Goal: Task Accomplishment & Management: Manage account settings

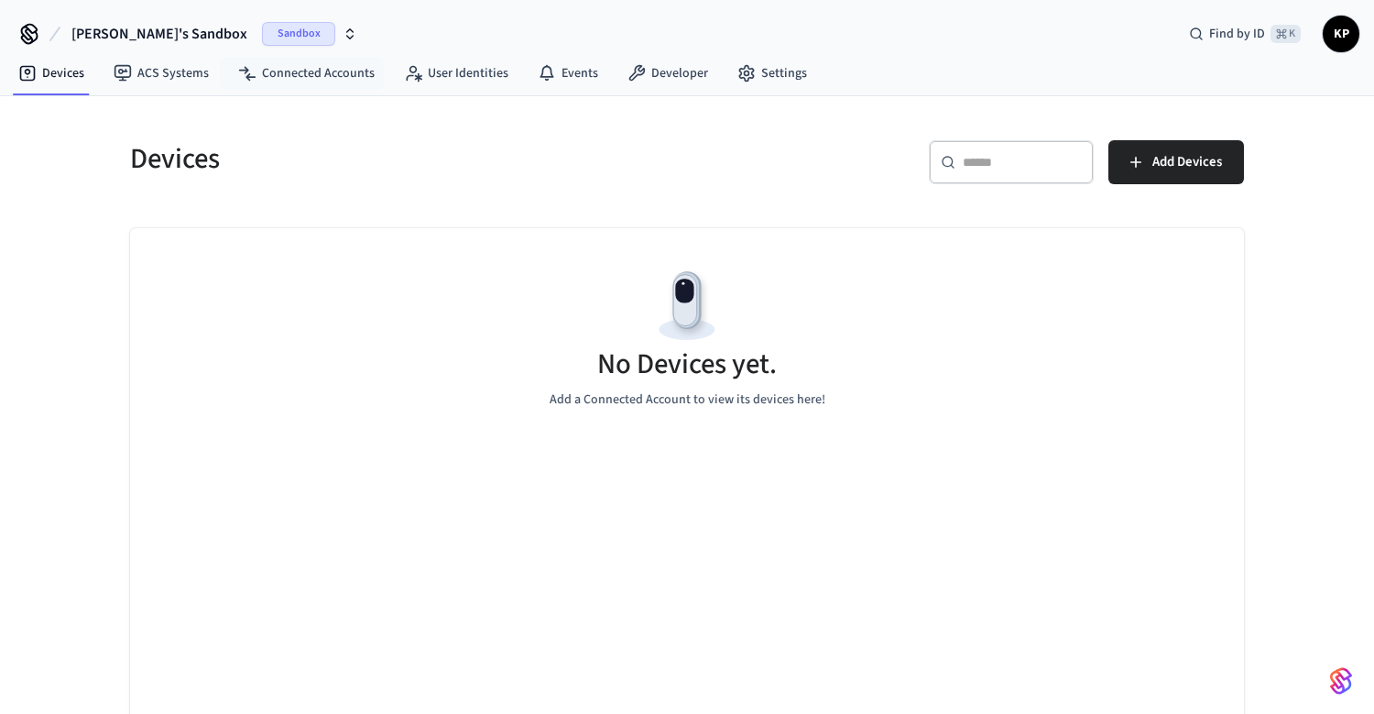
click at [343, 27] on icon "button" at bounding box center [350, 34] width 15 height 15
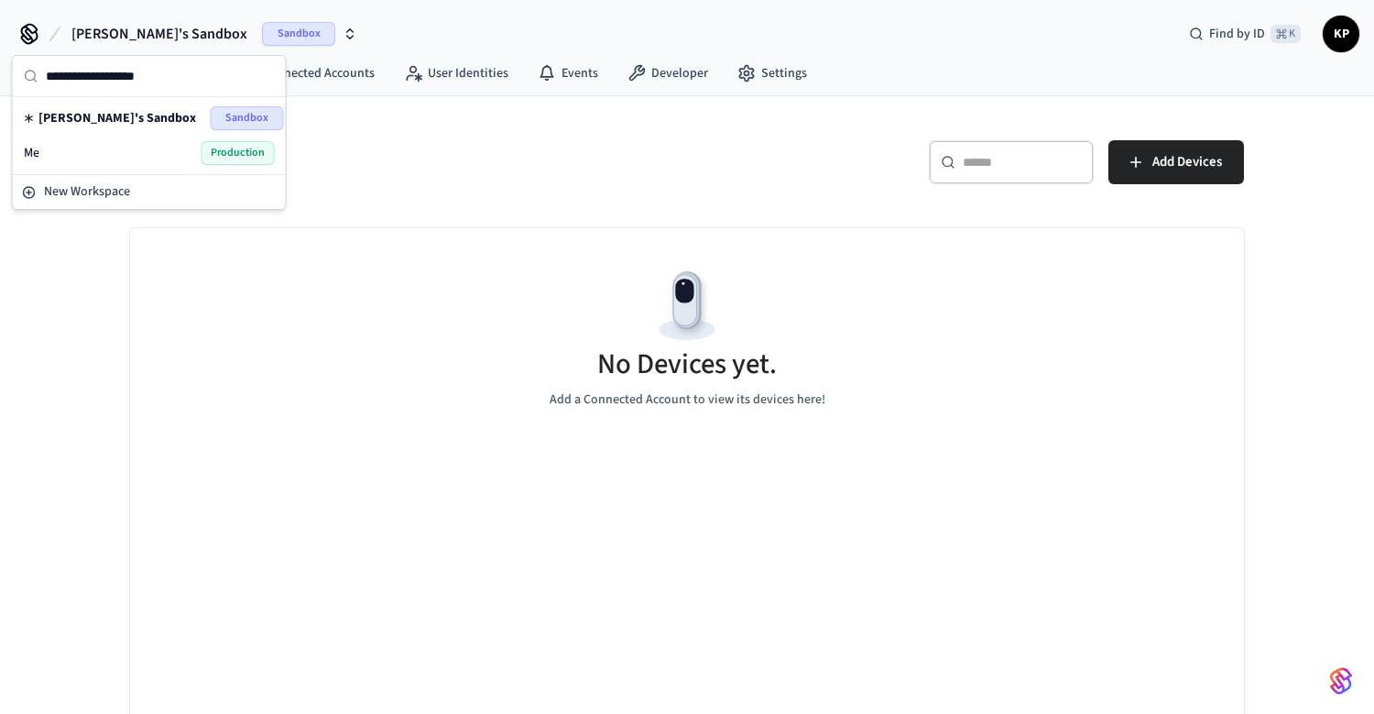
click at [158, 153] on div "Me Production" at bounding box center [149, 153] width 251 height 24
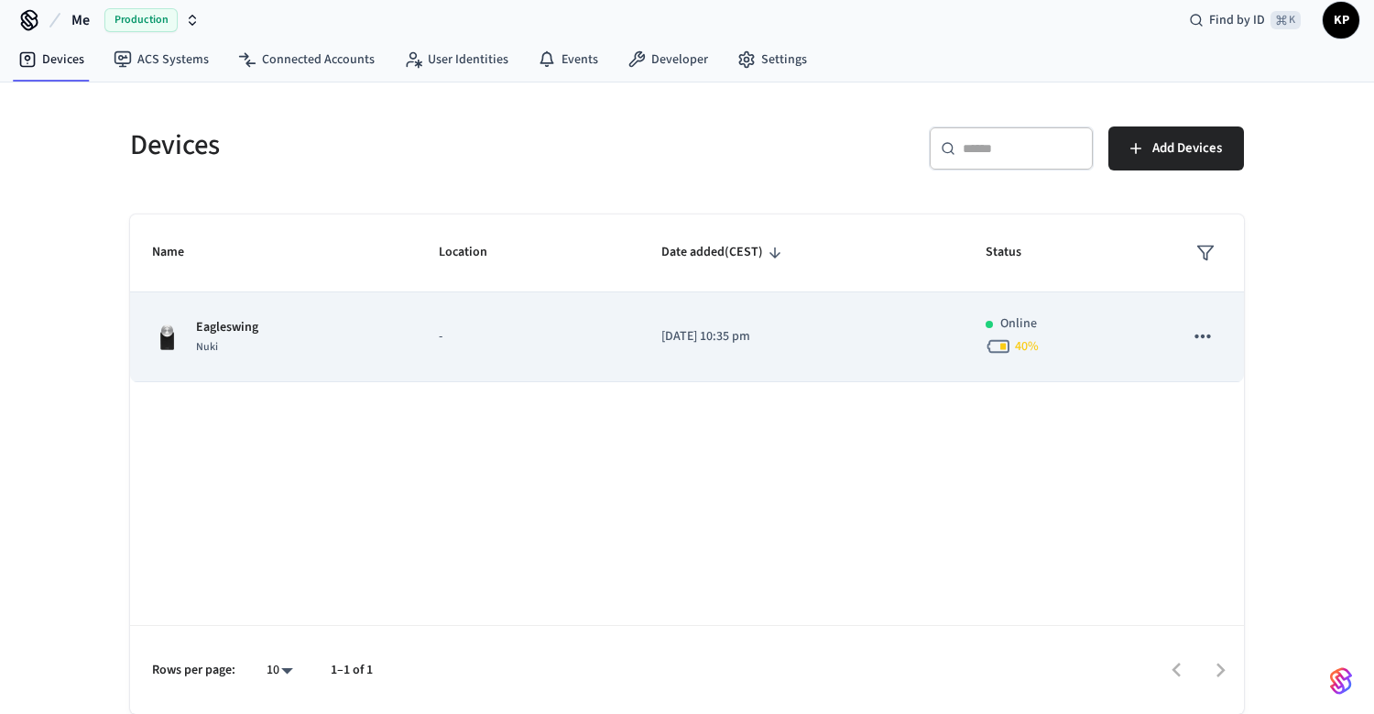
scroll to position [14, 0]
click at [1201, 338] on icon "sticky table" at bounding box center [1203, 336] width 24 height 24
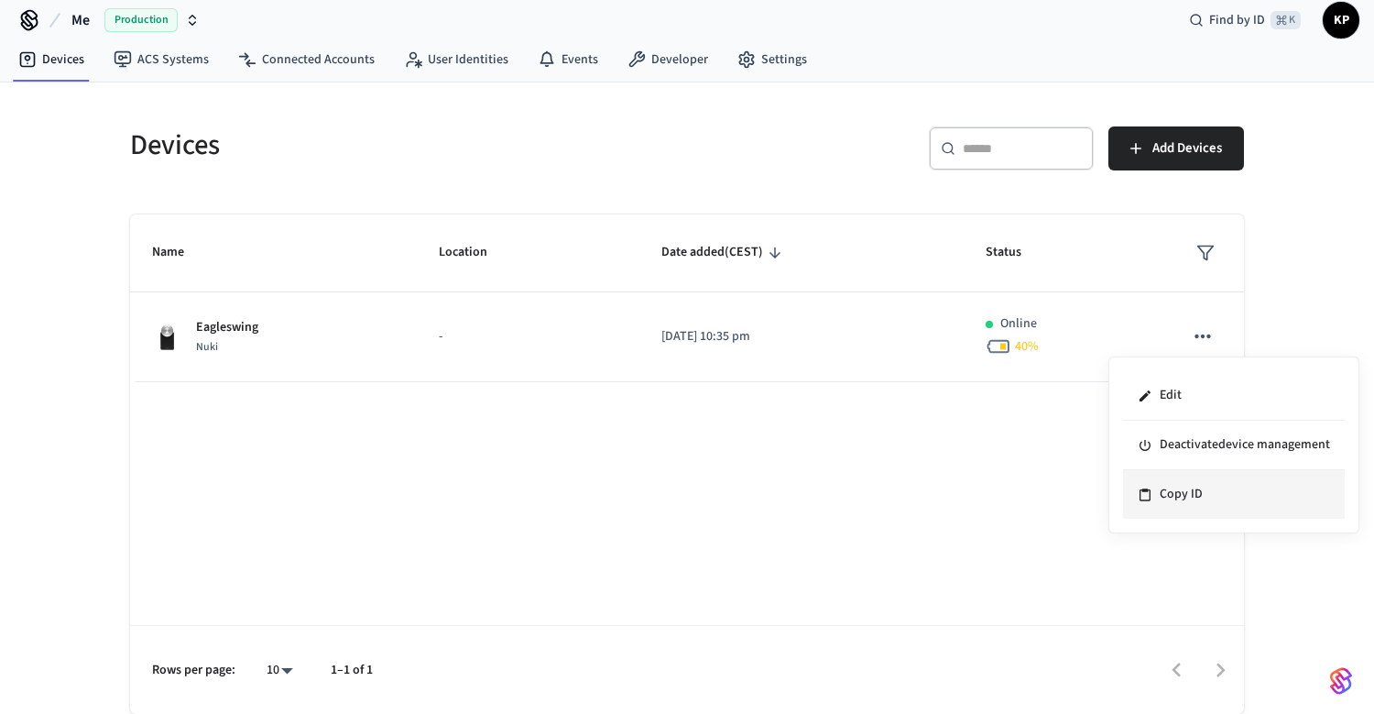
click at [1192, 494] on li "Copy ID" at bounding box center [1234, 494] width 222 height 49
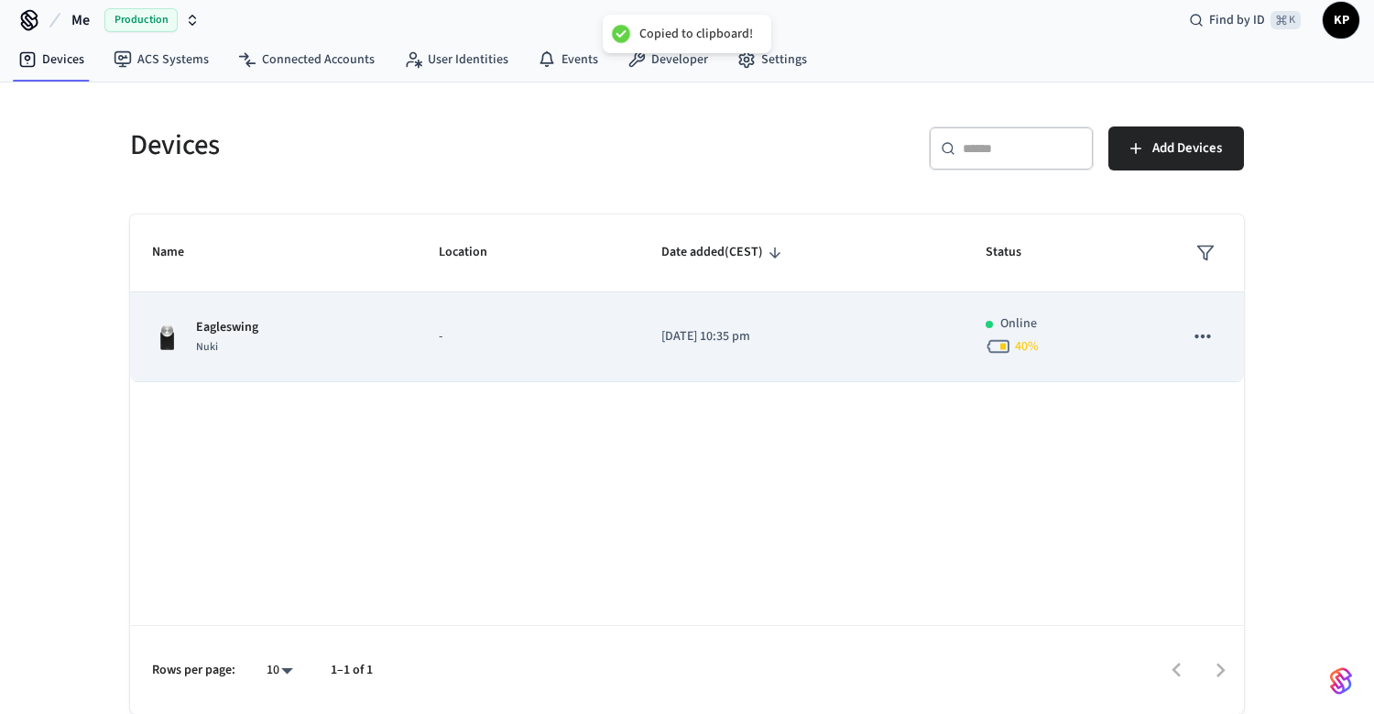
click at [276, 331] on div "Eagleswing Nuki" at bounding box center [273, 337] width 243 height 38
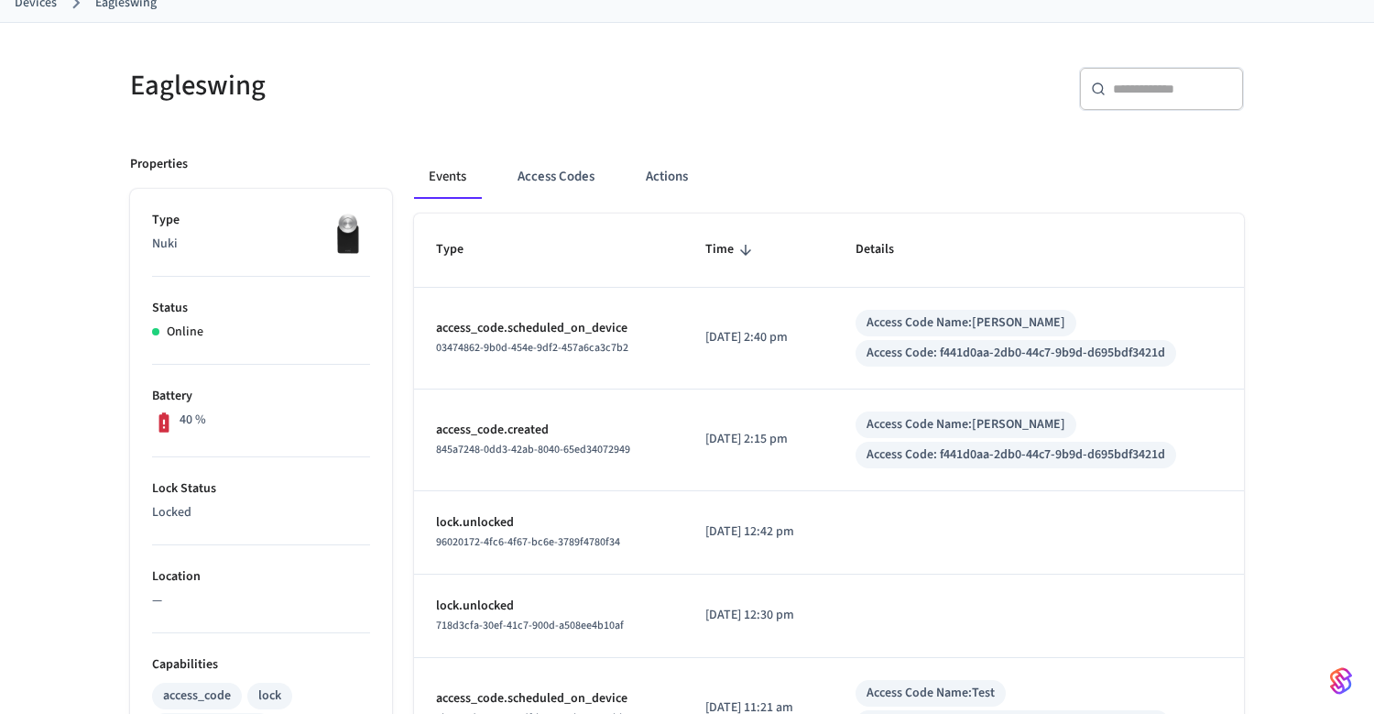
scroll to position [115, 0]
click at [574, 171] on button "Access Codes" at bounding box center [556, 175] width 106 height 44
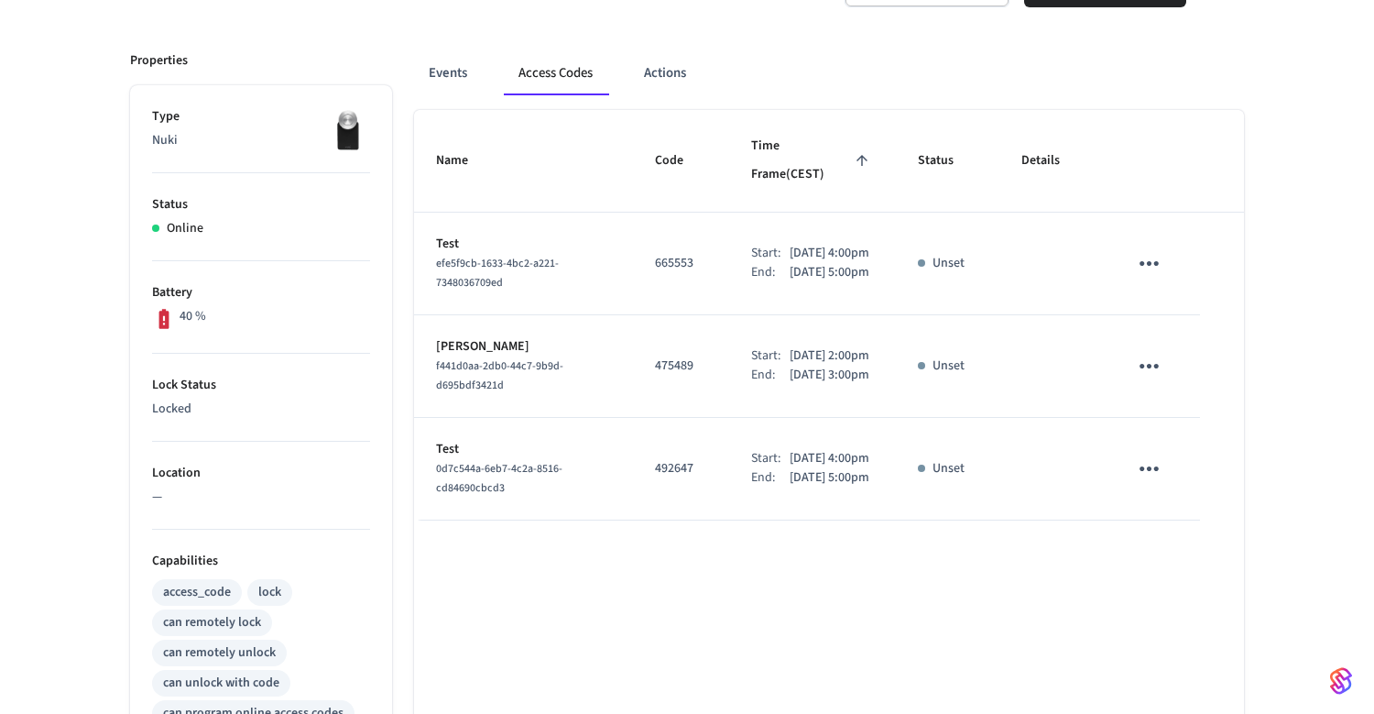
scroll to position [210, 0]
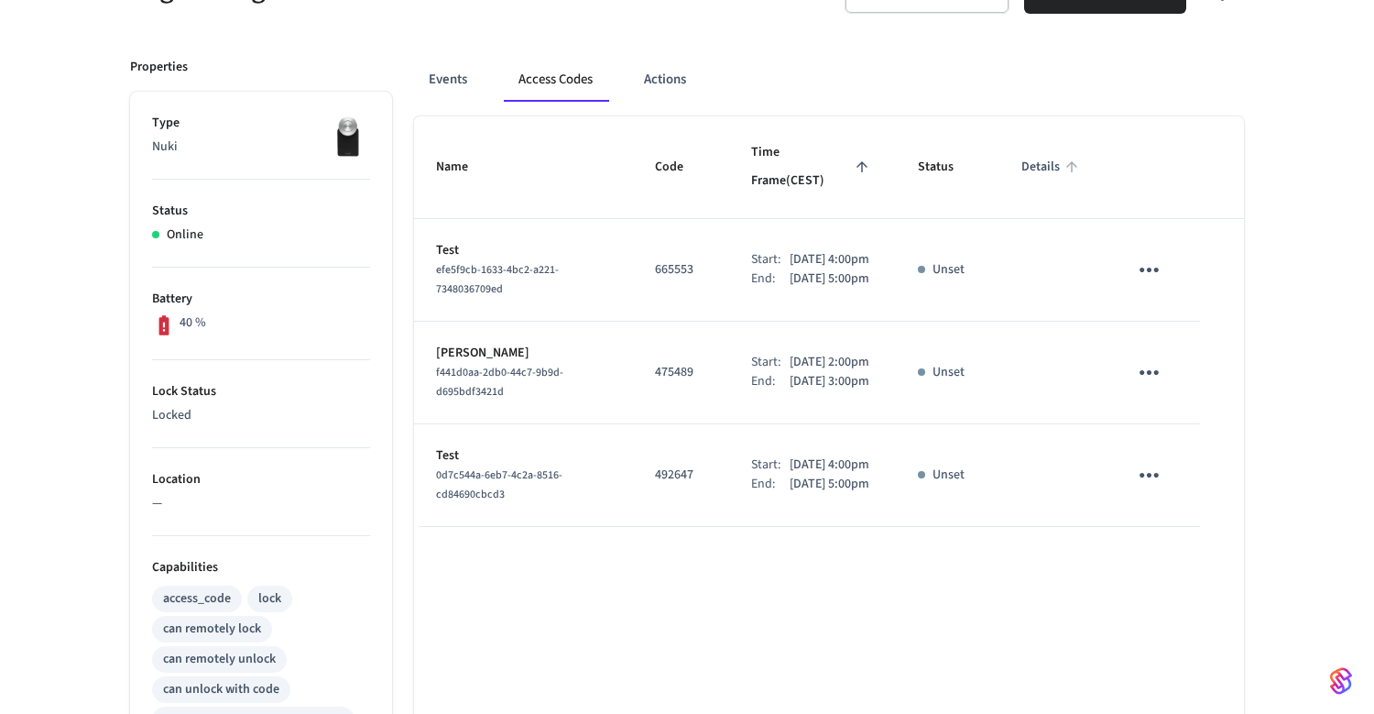
click at [1045, 157] on span "Details" at bounding box center [1052, 167] width 62 height 28
click at [1155, 256] on icon "sticky table" at bounding box center [1149, 270] width 28 height 28
click at [1156, 496] on div at bounding box center [687, 357] width 1374 height 714
click at [1150, 477] on icon "sticky table" at bounding box center [1149, 475] width 19 height 5
click at [1162, 523] on li "Edit" at bounding box center [1197, 535] width 87 height 49
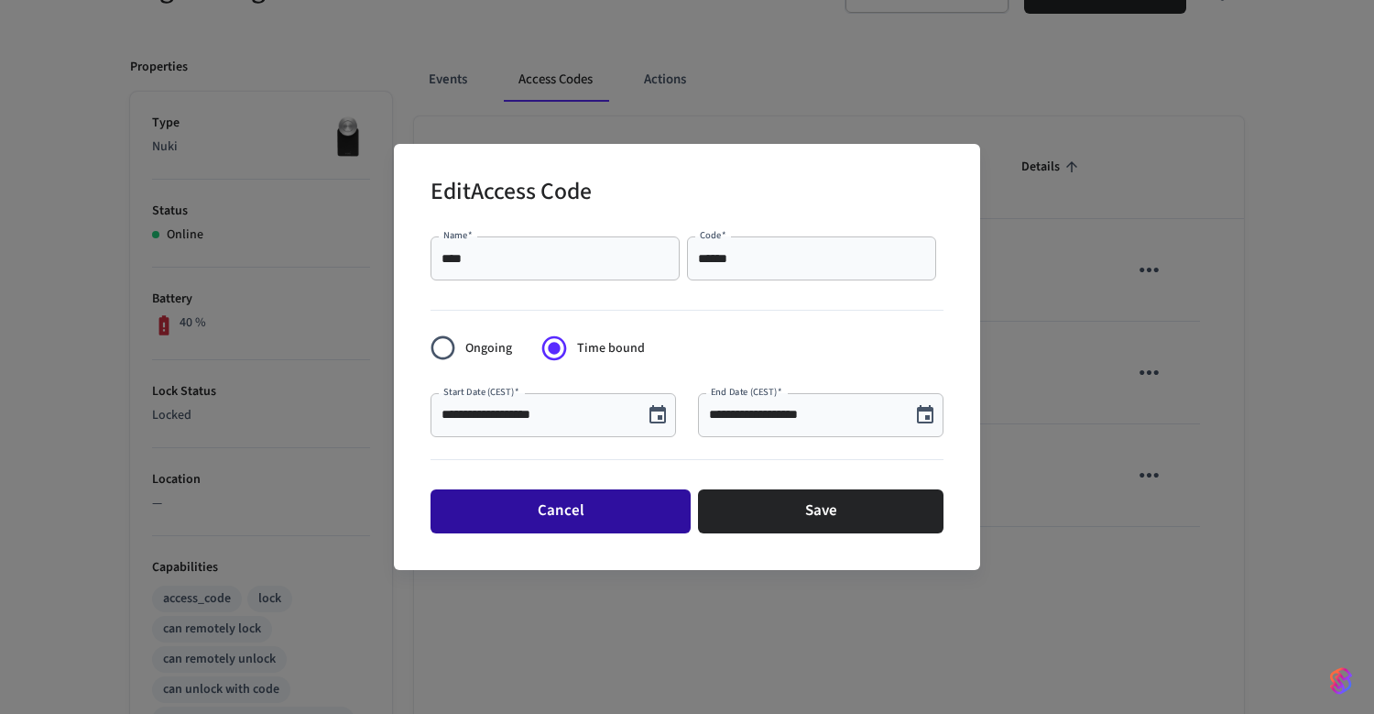
click at [583, 515] on button "Cancel" at bounding box center [561, 511] width 260 height 44
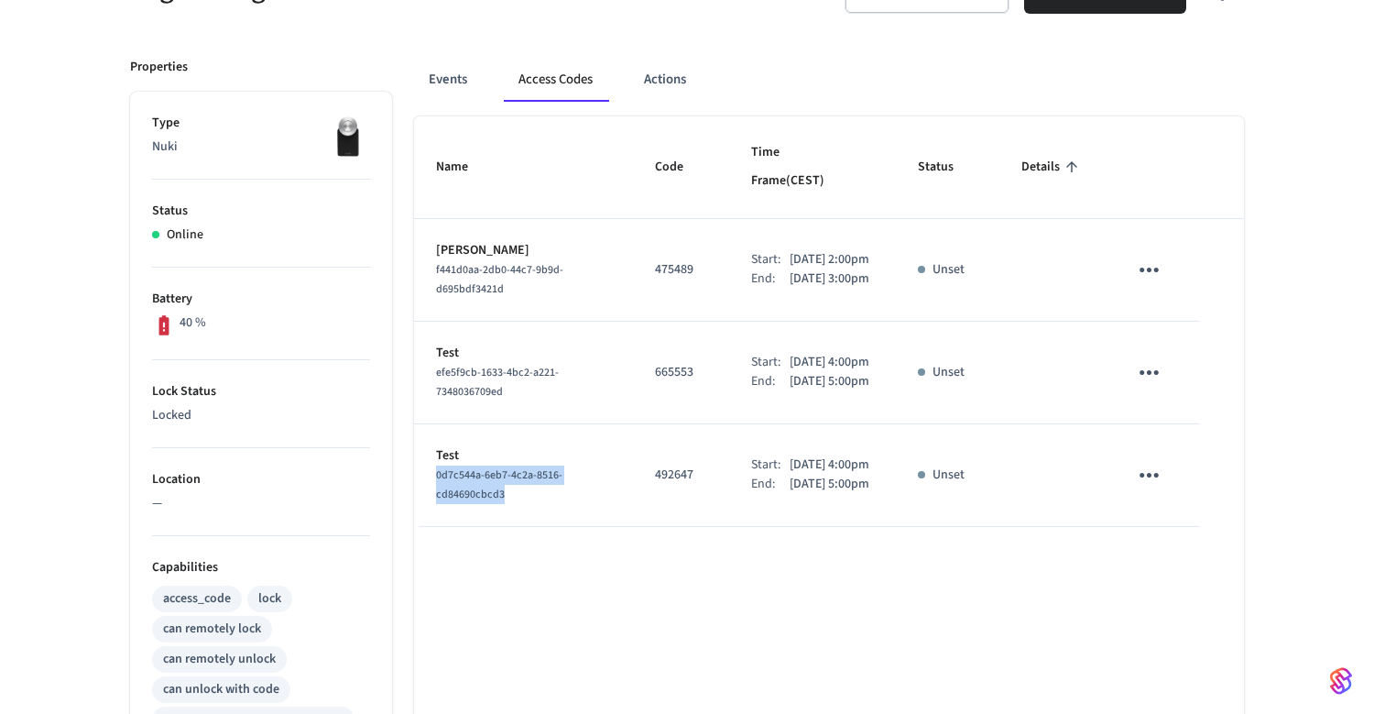
drag, startPoint x: 501, startPoint y: 513, endPoint x: 421, endPoint y: 496, distance: 81.6
click at [421, 496] on td "Test 0d7c544a-6eb7-4c2a-8516-cd84690cbcd3" at bounding box center [523, 475] width 219 height 103
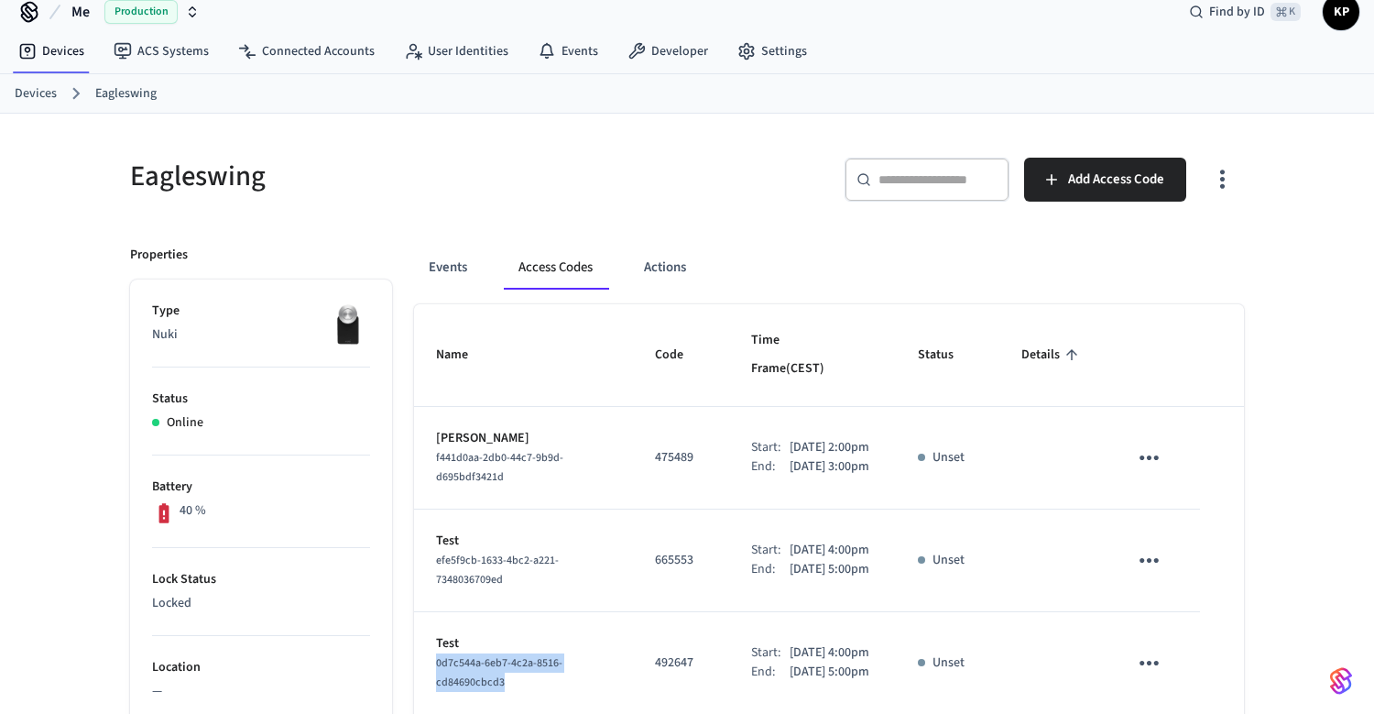
scroll to position [21, 0]
click at [687, 267] on button "Actions" at bounding box center [664, 268] width 71 height 44
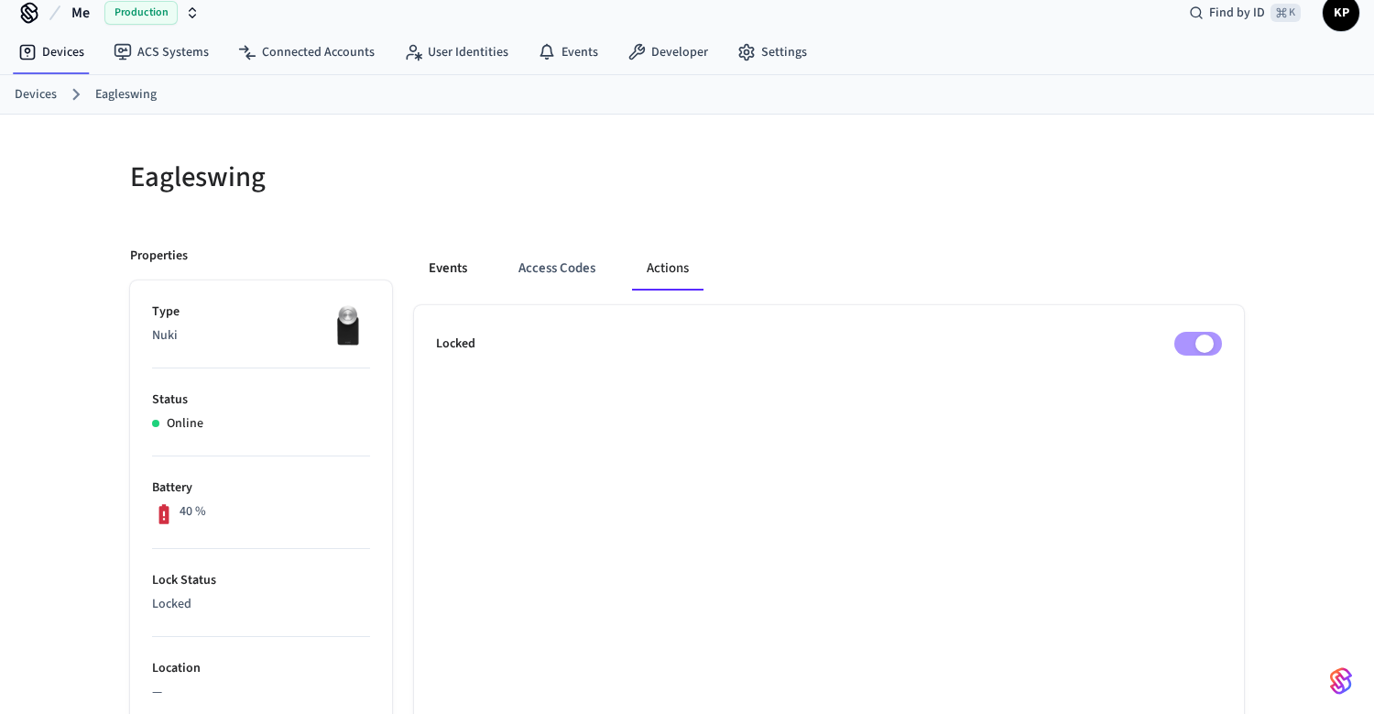
click at [448, 264] on button "Events" at bounding box center [448, 268] width 68 height 44
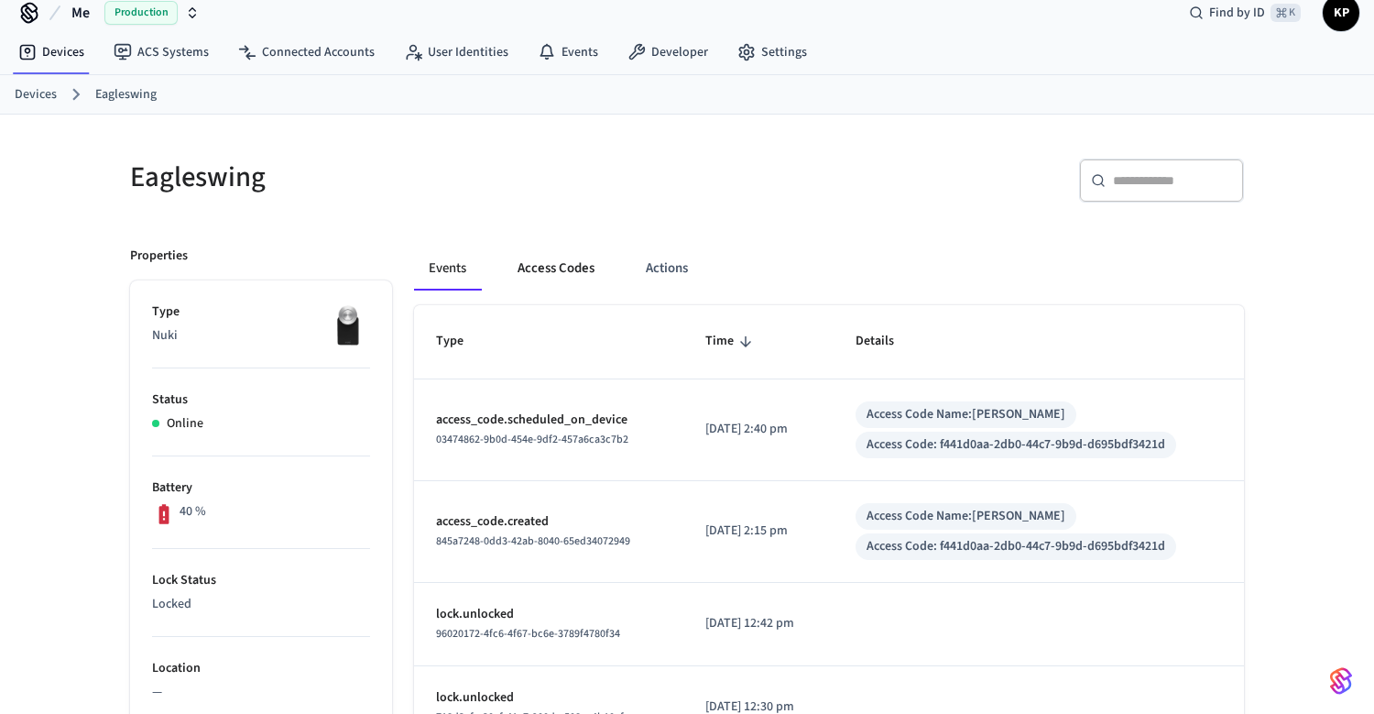
click at [560, 265] on button "Access Codes" at bounding box center [556, 268] width 106 height 44
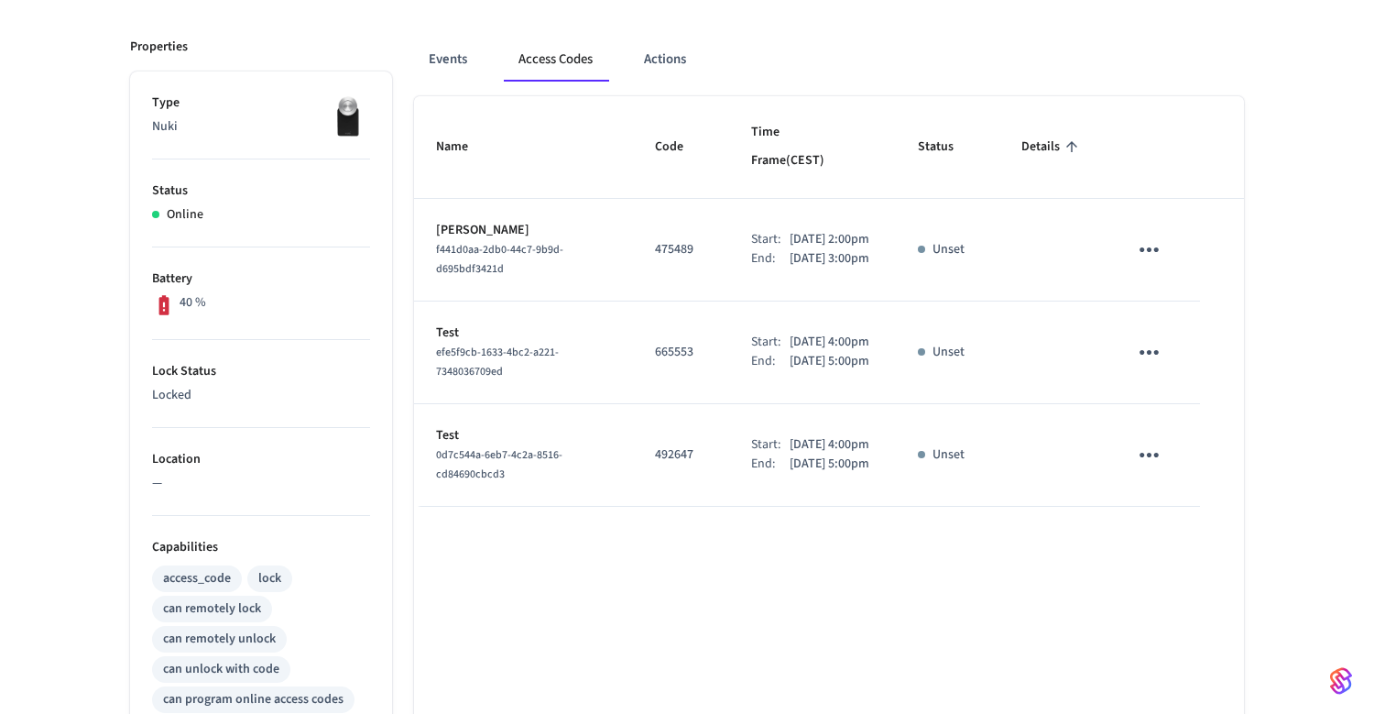
scroll to position [231, 0]
drag, startPoint x: 510, startPoint y: 492, endPoint x: 425, endPoint y: 475, distance: 86.8
click at [425, 475] on td "Test 0d7c544a-6eb7-4c2a-8516-cd84690cbcd3" at bounding box center [523, 454] width 219 height 103
copy span "0d7c544a-6eb7-4c2a-8516-cd84690cbcd3"
click at [454, 444] on p "Test" at bounding box center [523, 434] width 175 height 19
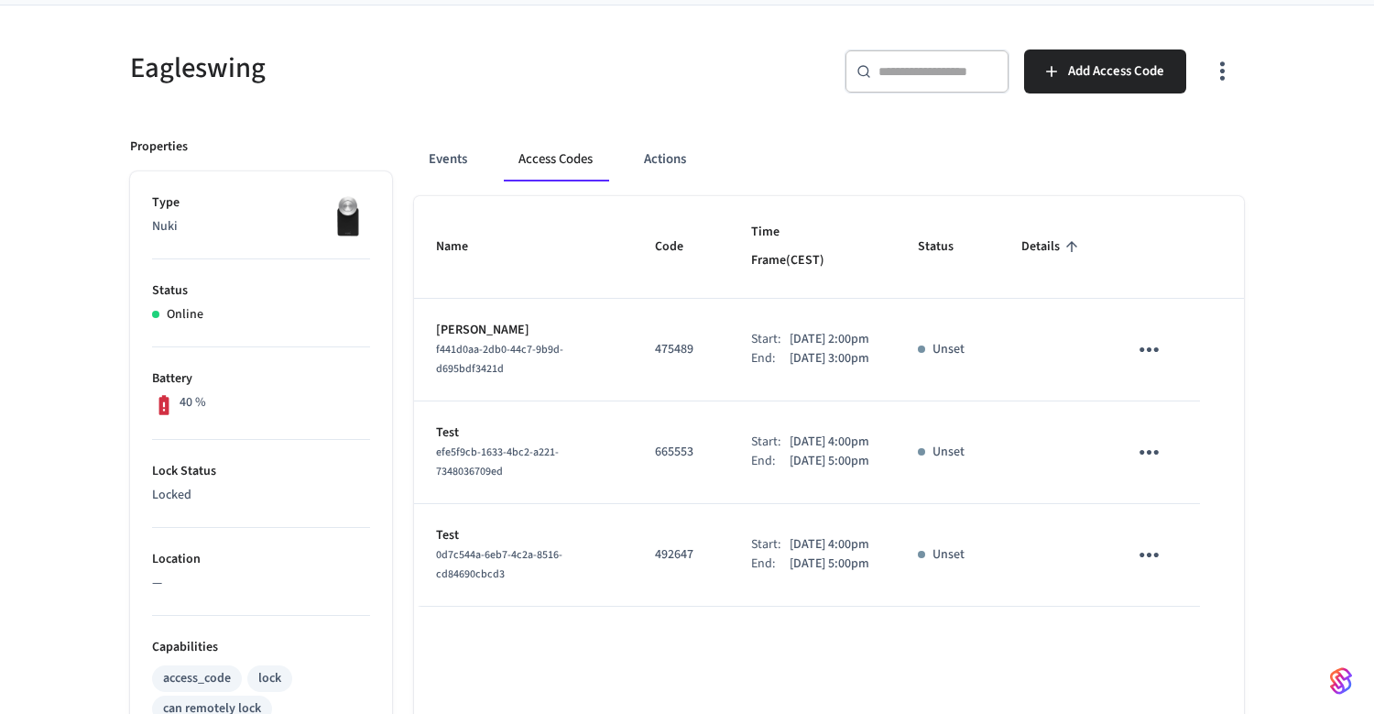
scroll to position [130, 0]
click at [1214, 73] on icon "button" at bounding box center [1222, 71] width 28 height 28
click at [1214, 73] on div at bounding box center [687, 357] width 1374 height 714
click at [485, 154] on div "Events Access Codes Actions" at bounding box center [829, 159] width 830 height 44
click at [439, 162] on button "Events" at bounding box center [448, 159] width 68 height 44
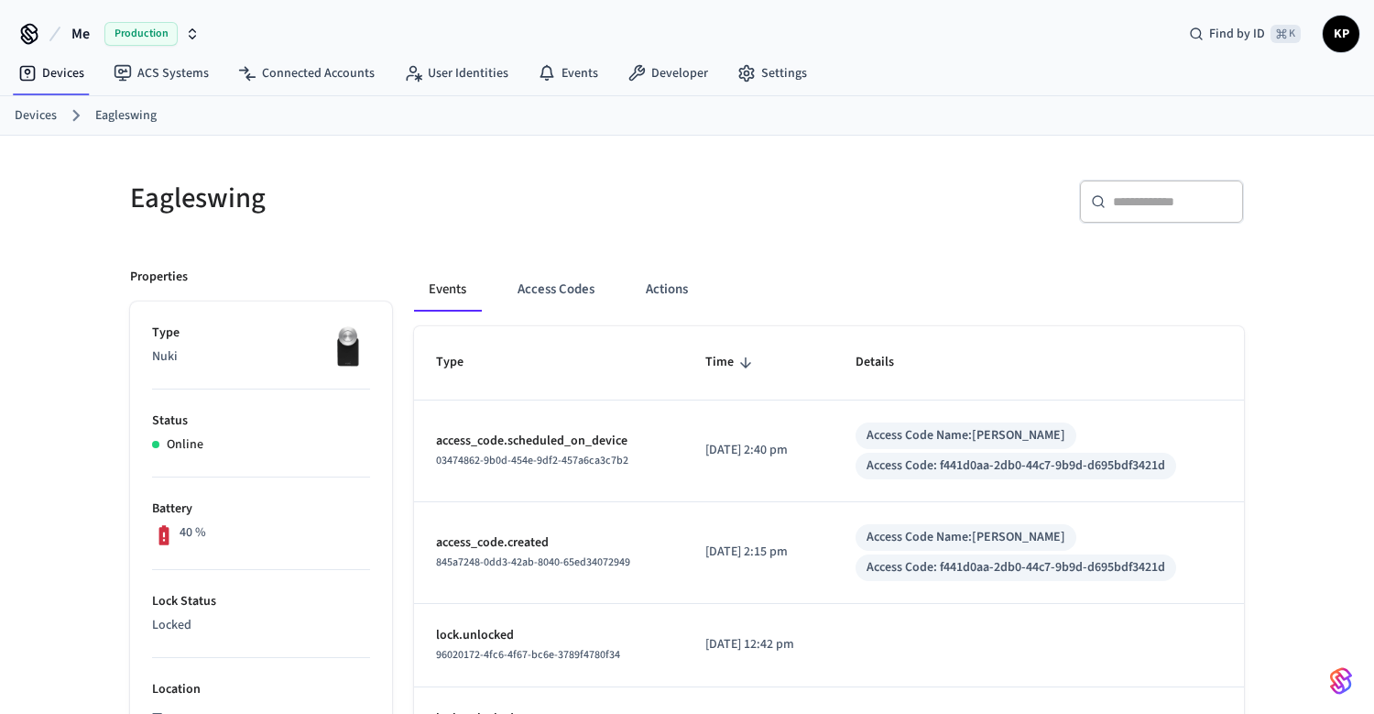
scroll to position [0, 0]
click at [670, 83] on link "Developer" at bounding box center [668, 73] width 110 height 33
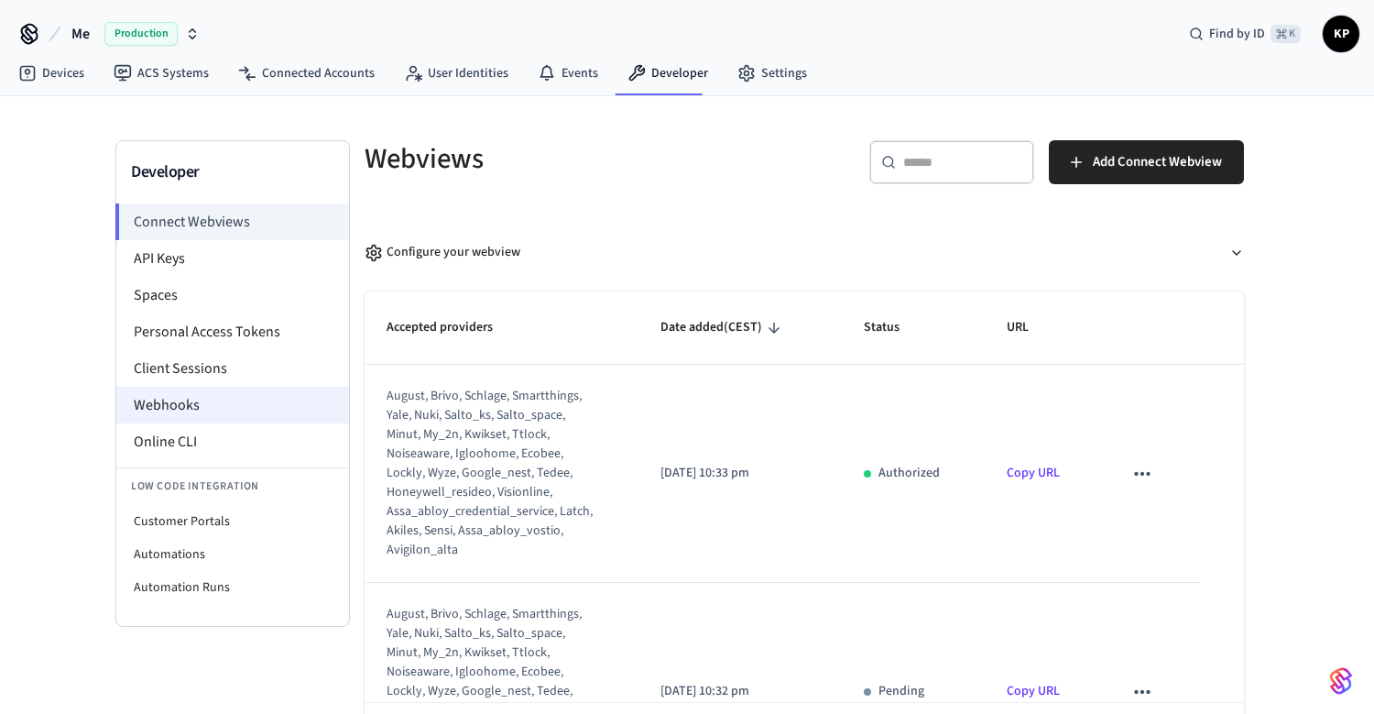
click at [182, 406] on li "Webhooks" at bounding box center [232, 405] width 233 height 37
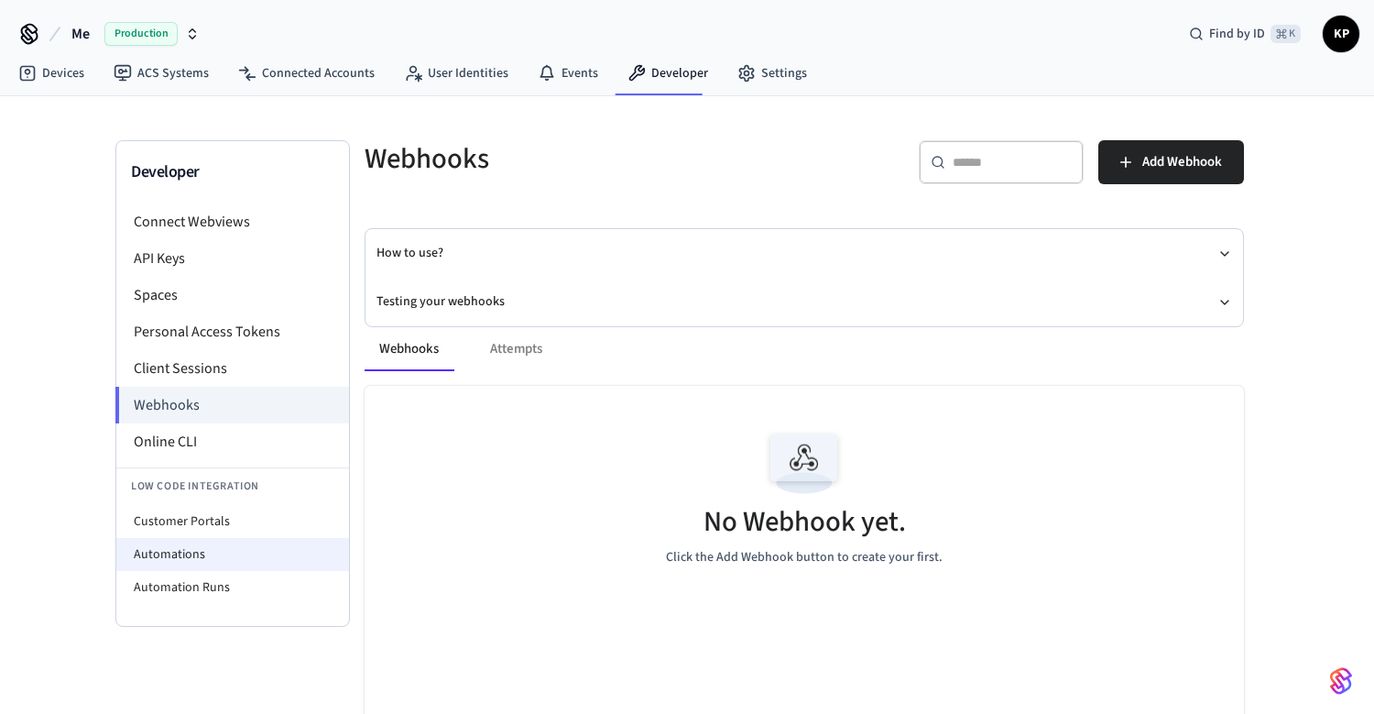
click at [165, 552] on li "Automations" at bounding box center [232, 554] width 233 height 33
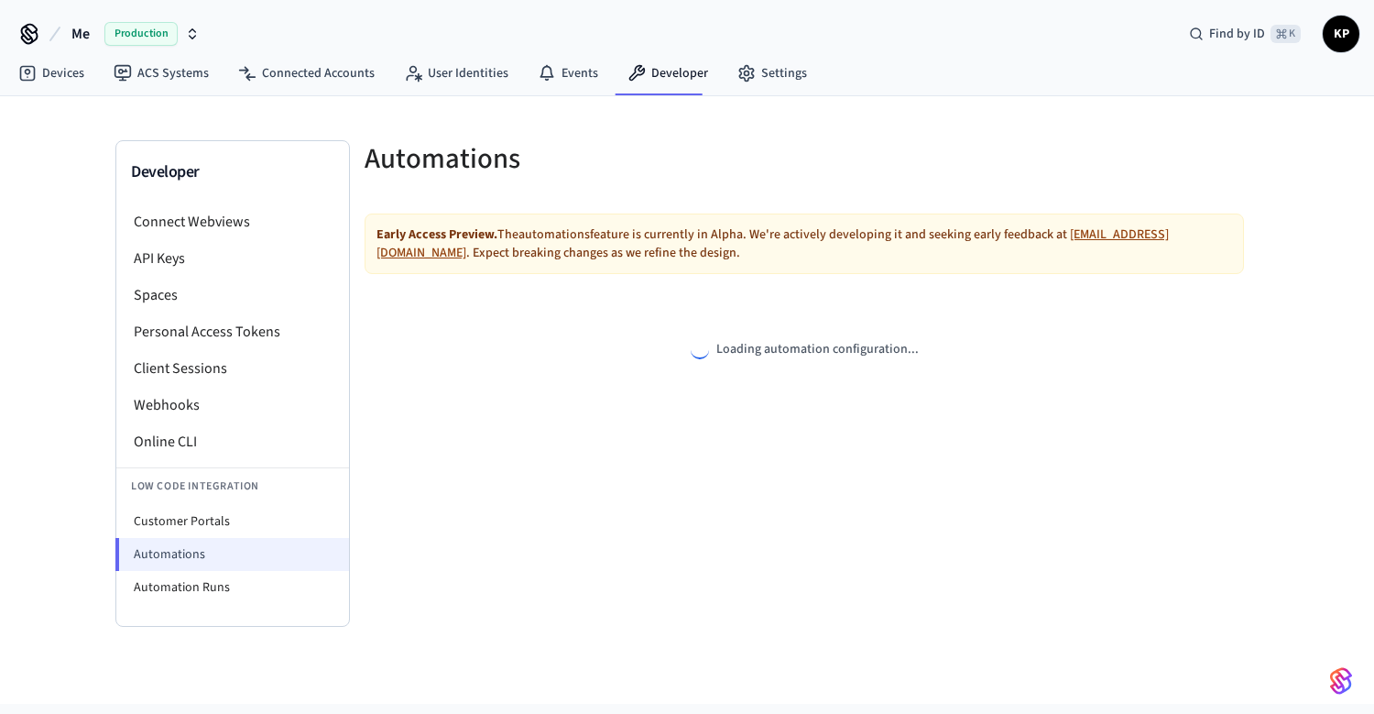
select select "**********"
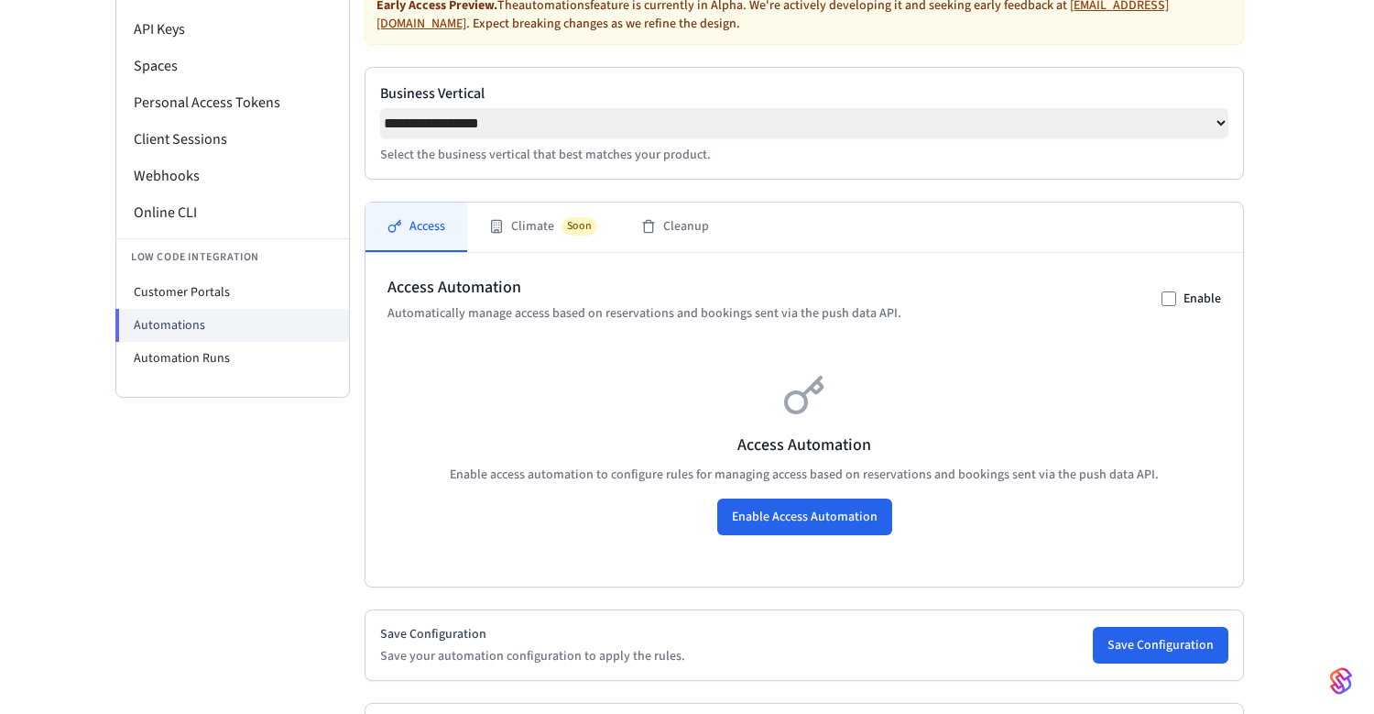
scroll to position [240, 0]
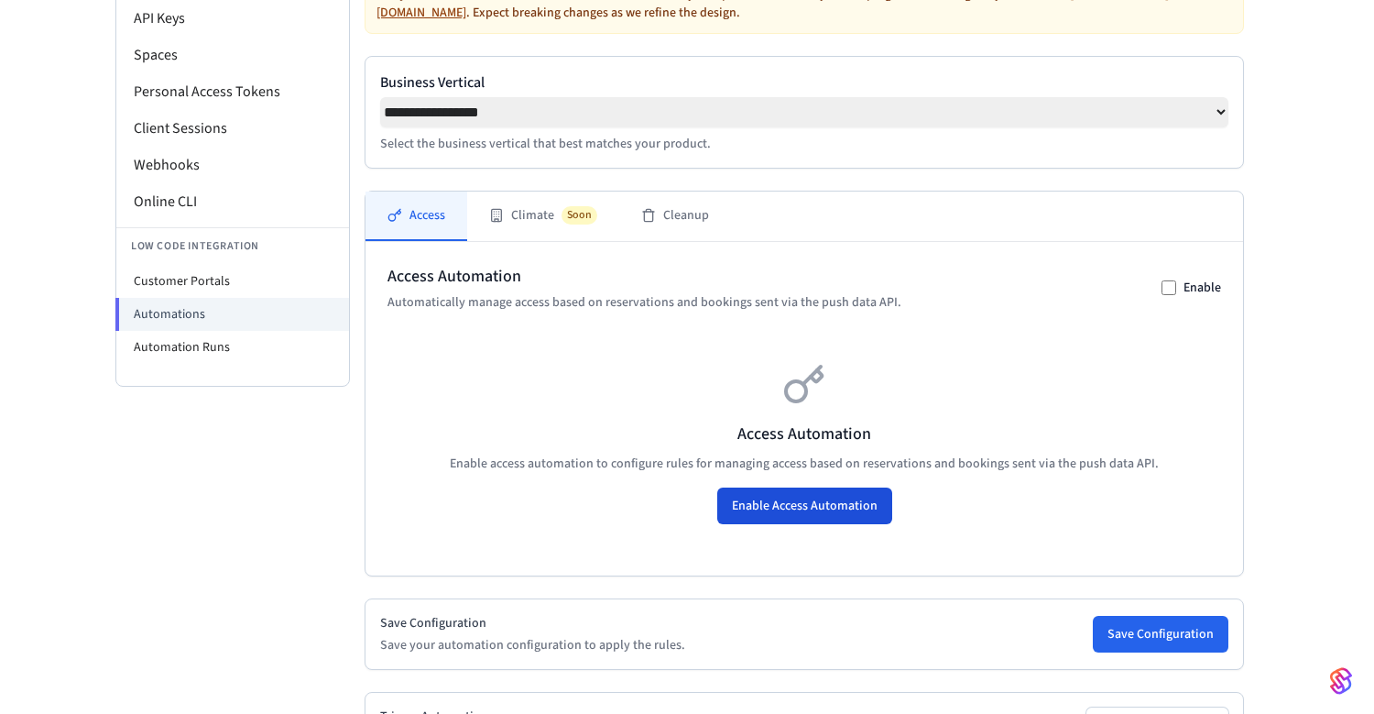
click at [798, 499] on button "Enable Access Automation" at bounding box center [804, 505] width 175 height 37
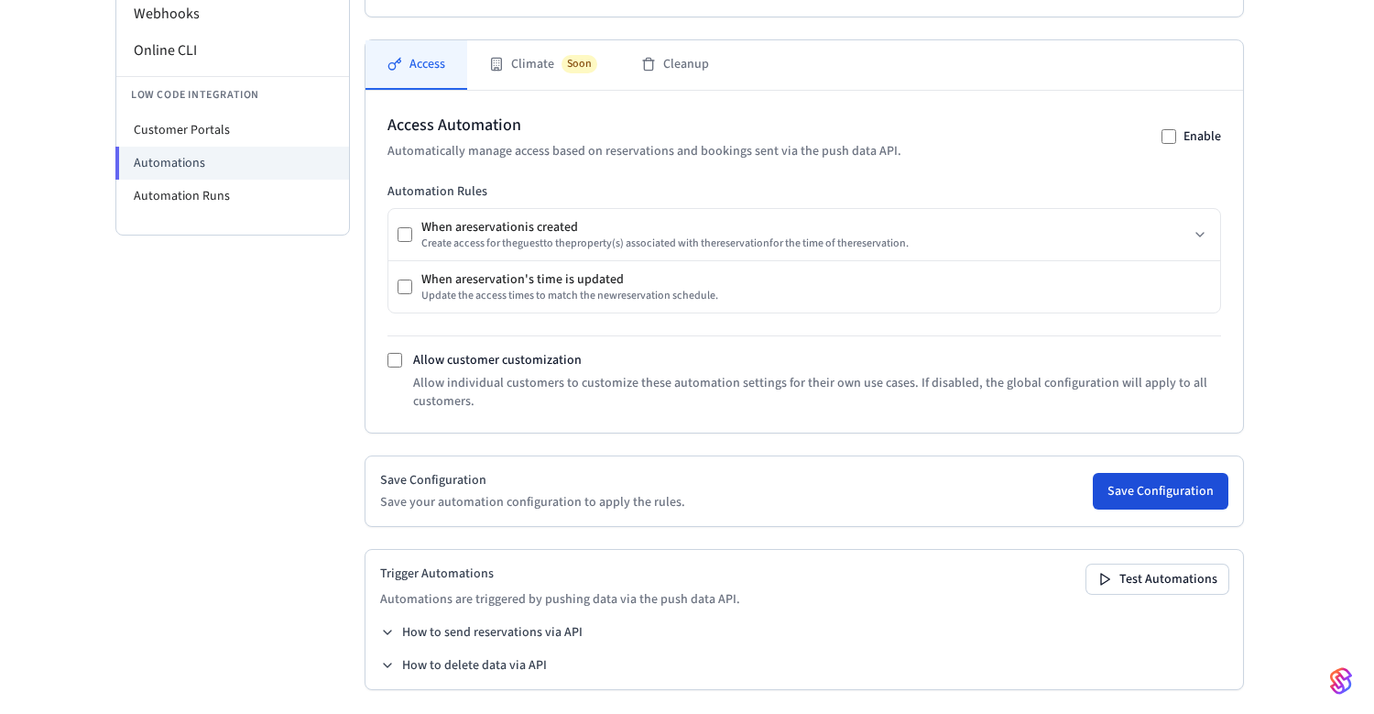
scroll to position [389, 0]
click at [1159, 481] on button "Save Configuration" at bounding box center [1161, 493] width 136 height 37
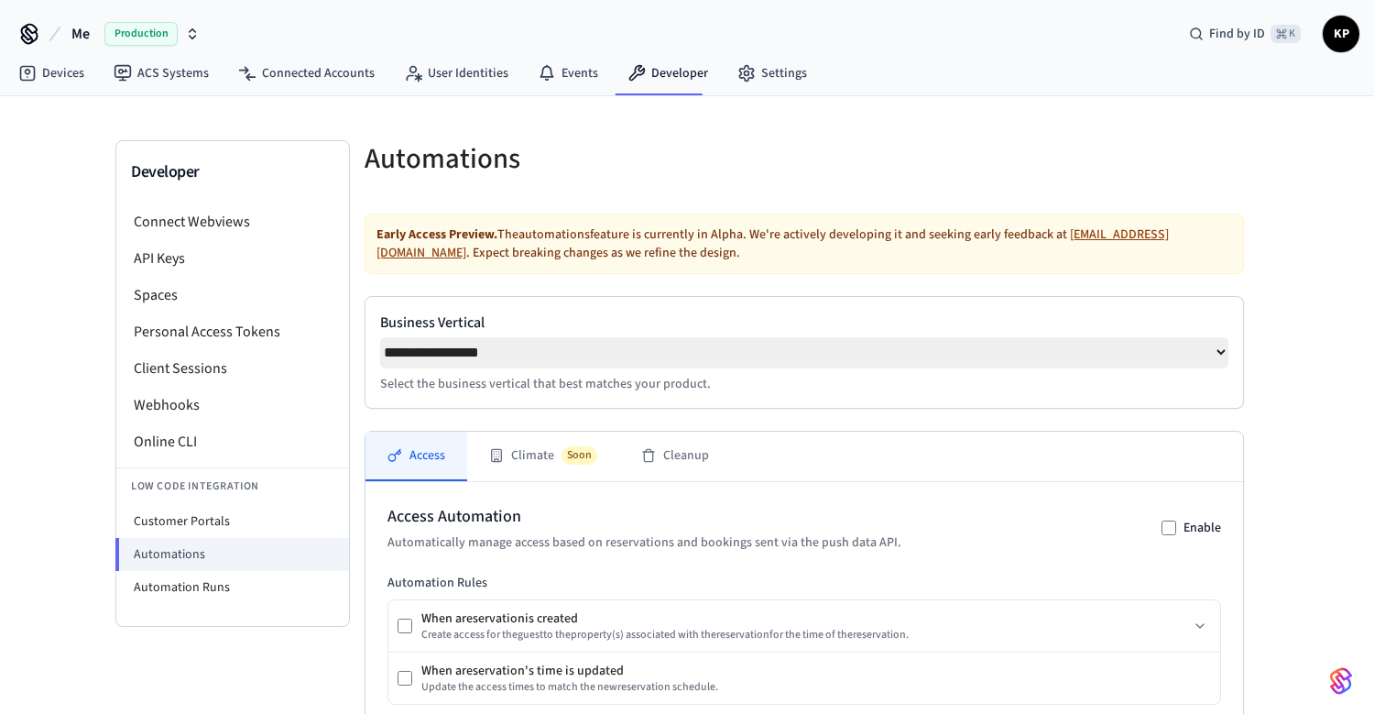
scroll to position [0, 0]
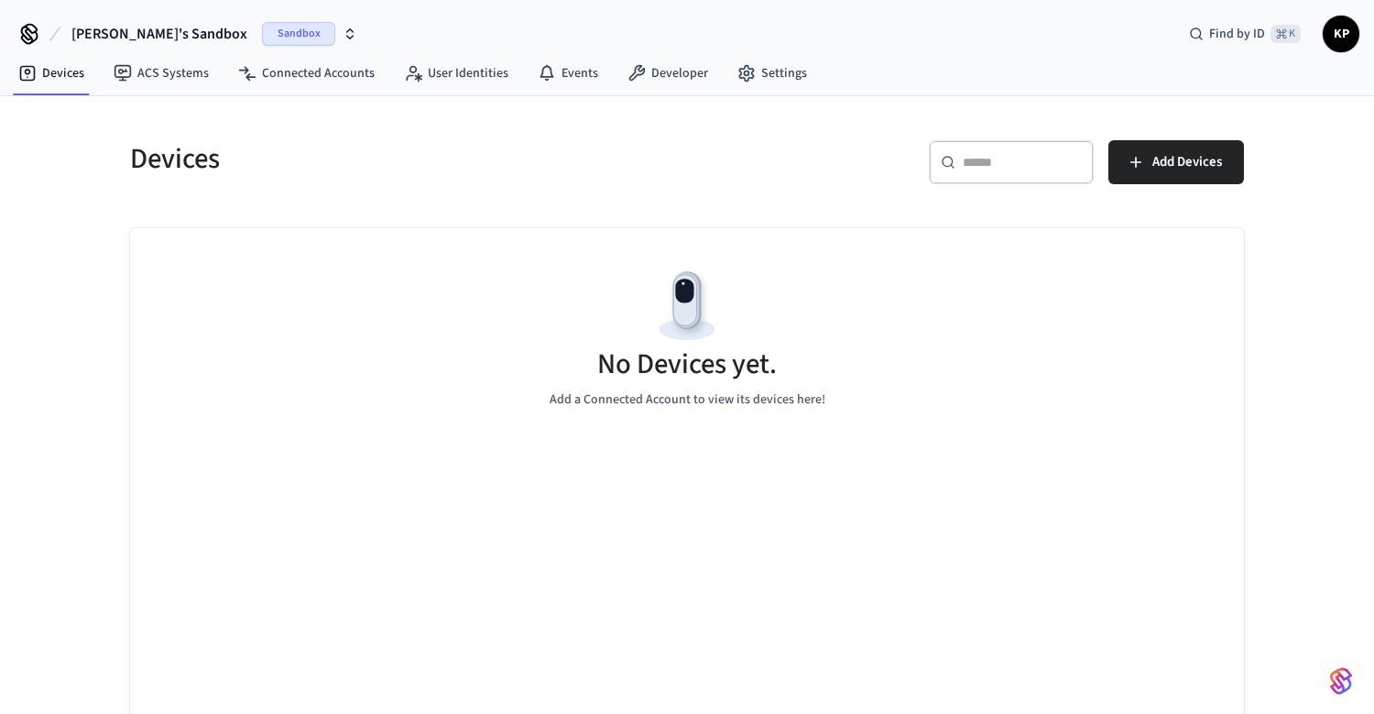
click at [262, 31] on span "Sandbox" at bounding box center [298, 34] width 73 height 24
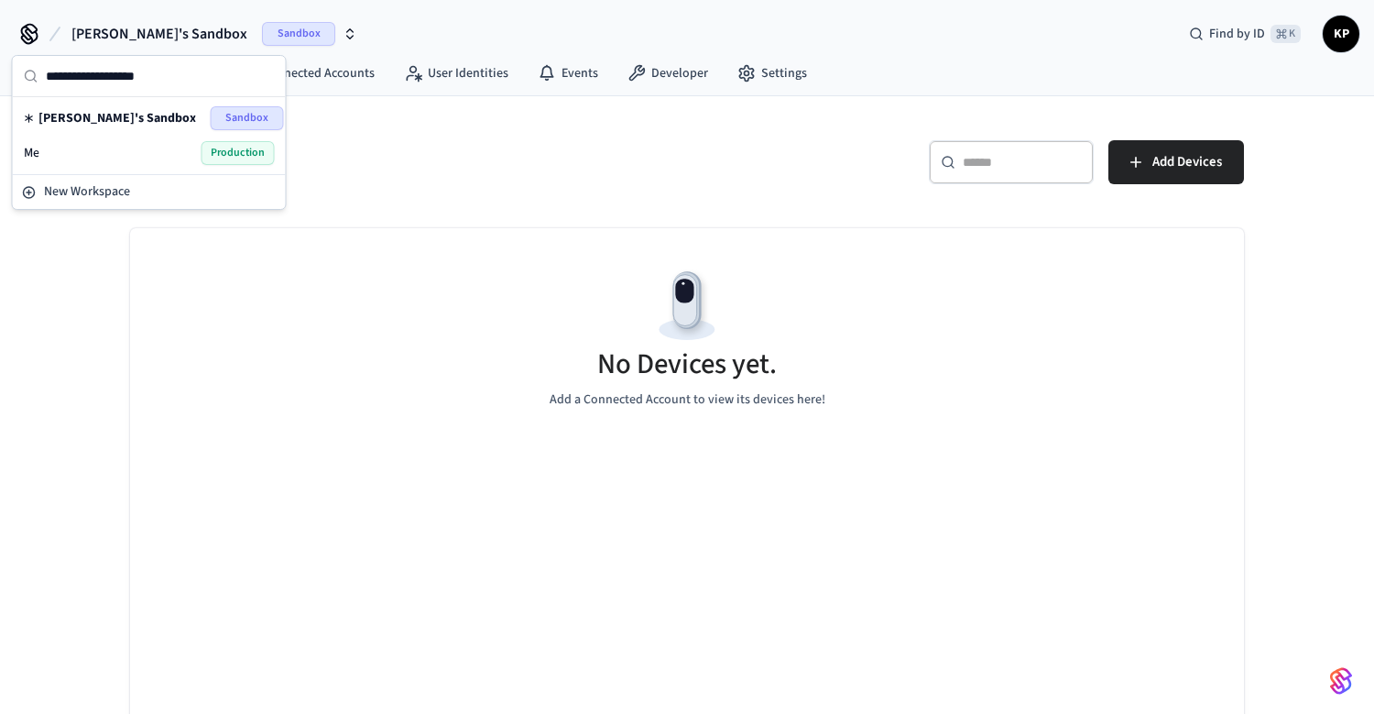
click at [164, 150] on div "Me Production" at bounding box center [149, 153] width 251 height 24
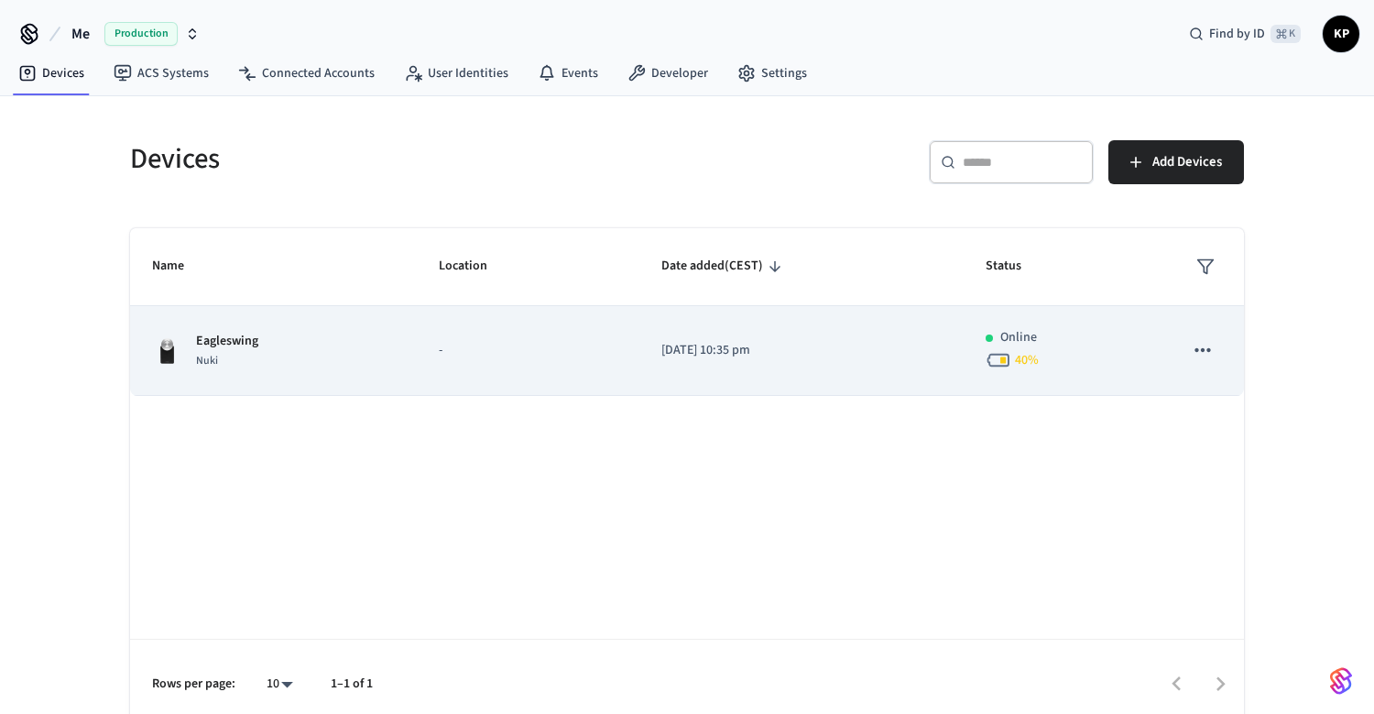
click at [503, 365] on td "-" at bounding box center [528, 351] width 223 height 90
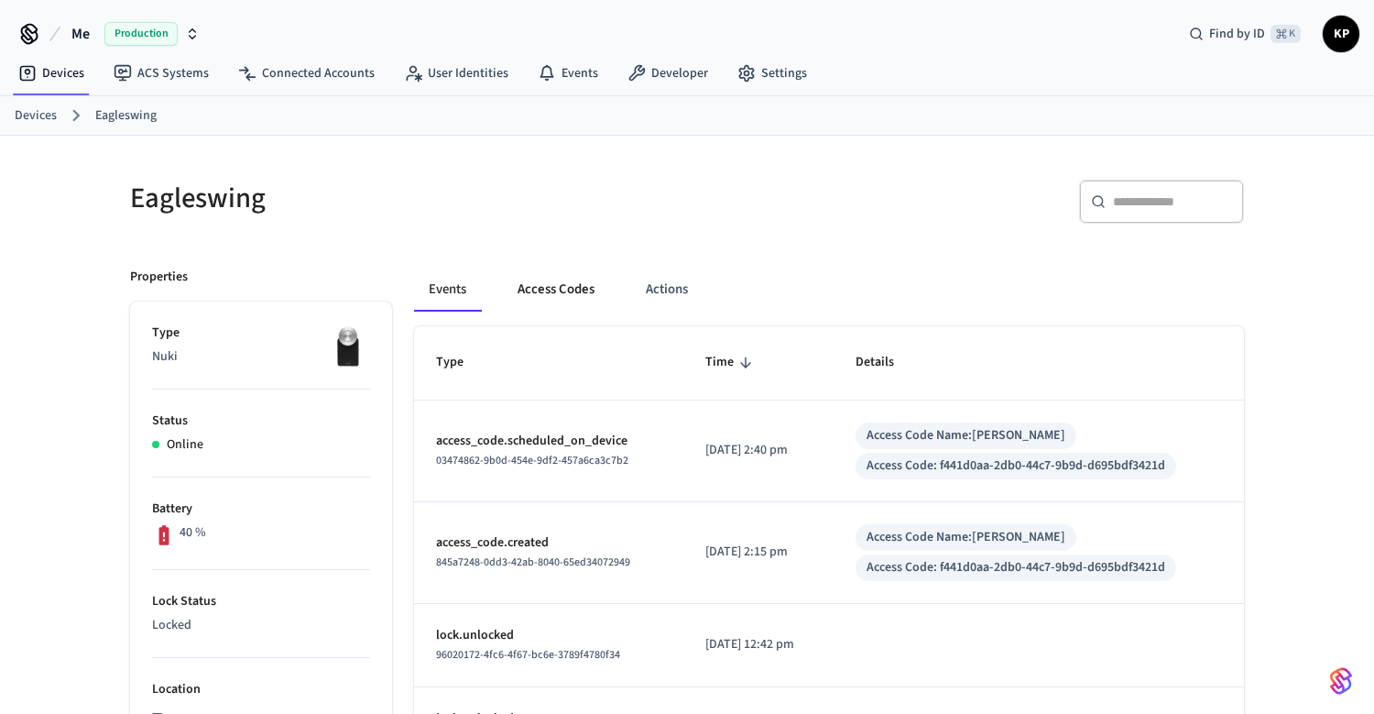
click at [542, 305] on button "Access Codes" at bounding box center [556, 289] width 106 height 44
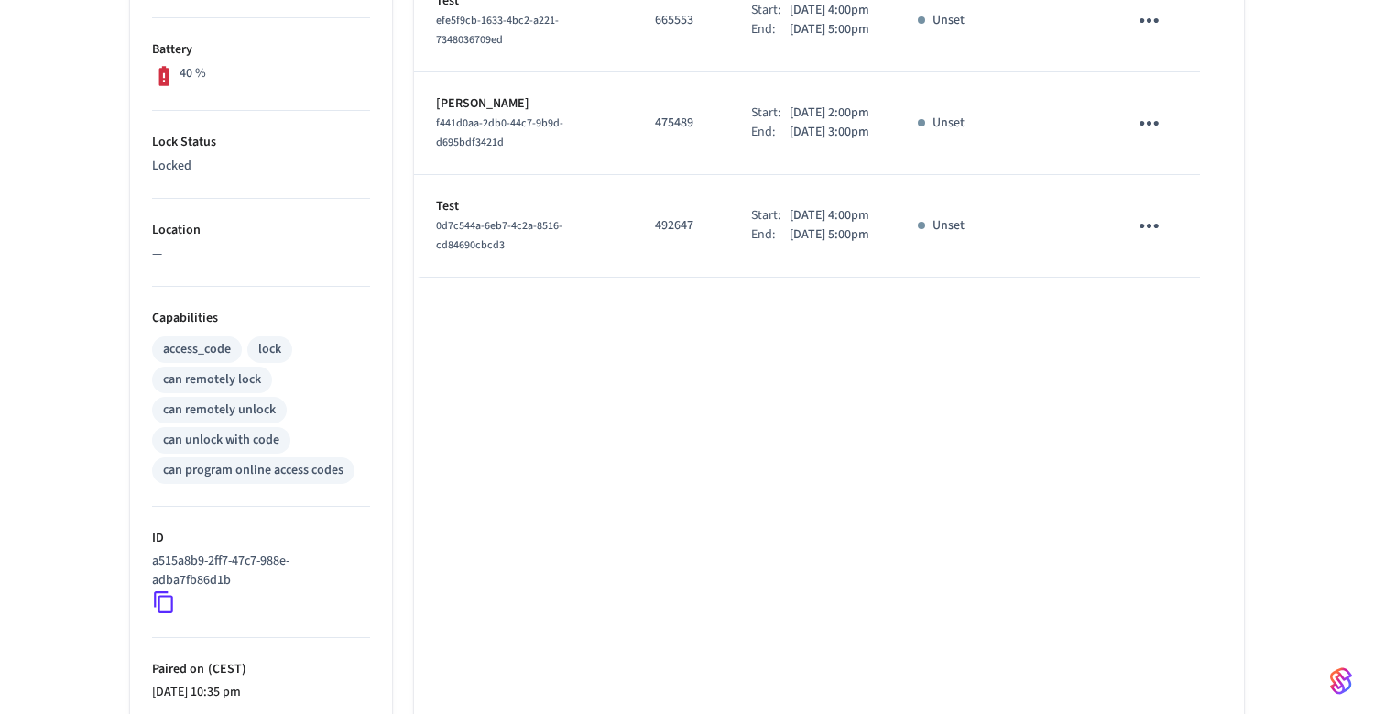
scroll to position [461, 0]
click at [168, 595] on icon at bounding box center [163, 601] width 19 height 22
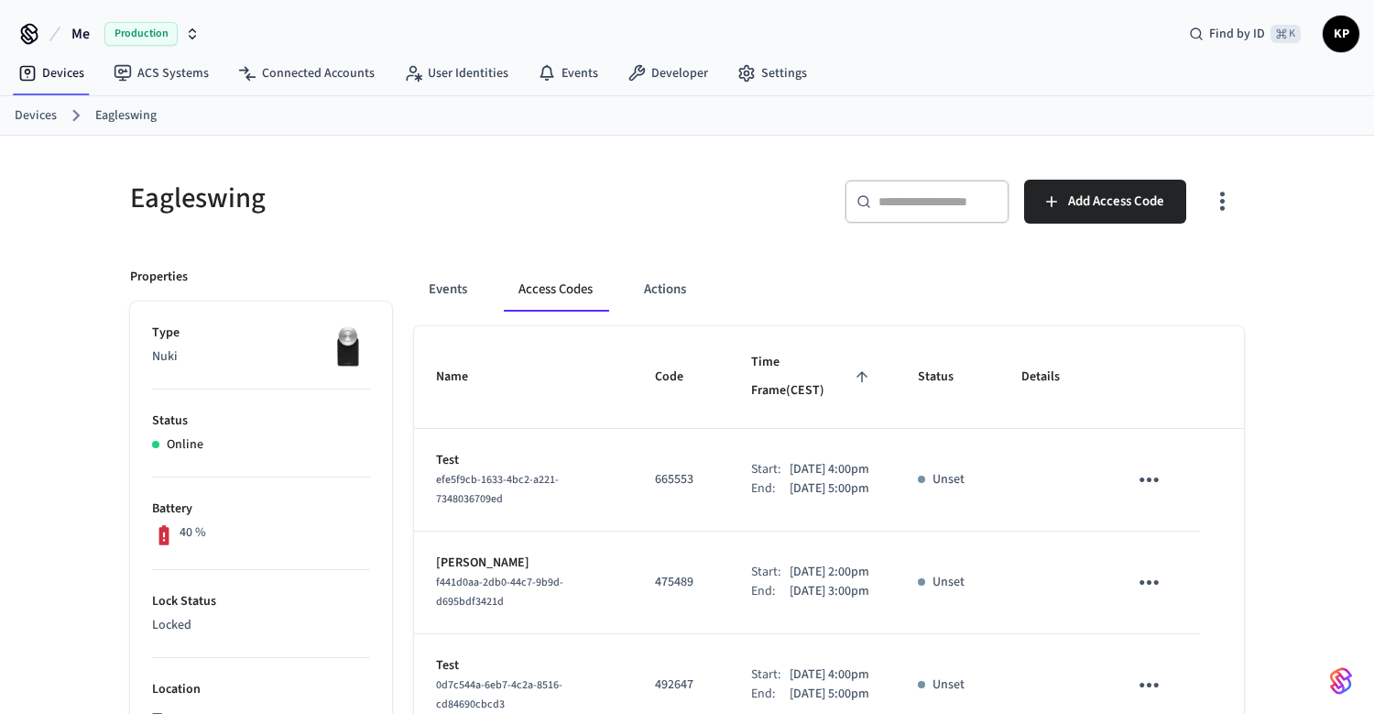
scroll to position [0, 0]
click at [679, 284] on button "Actions" at bounding box center [664, 289] width 71 height 44
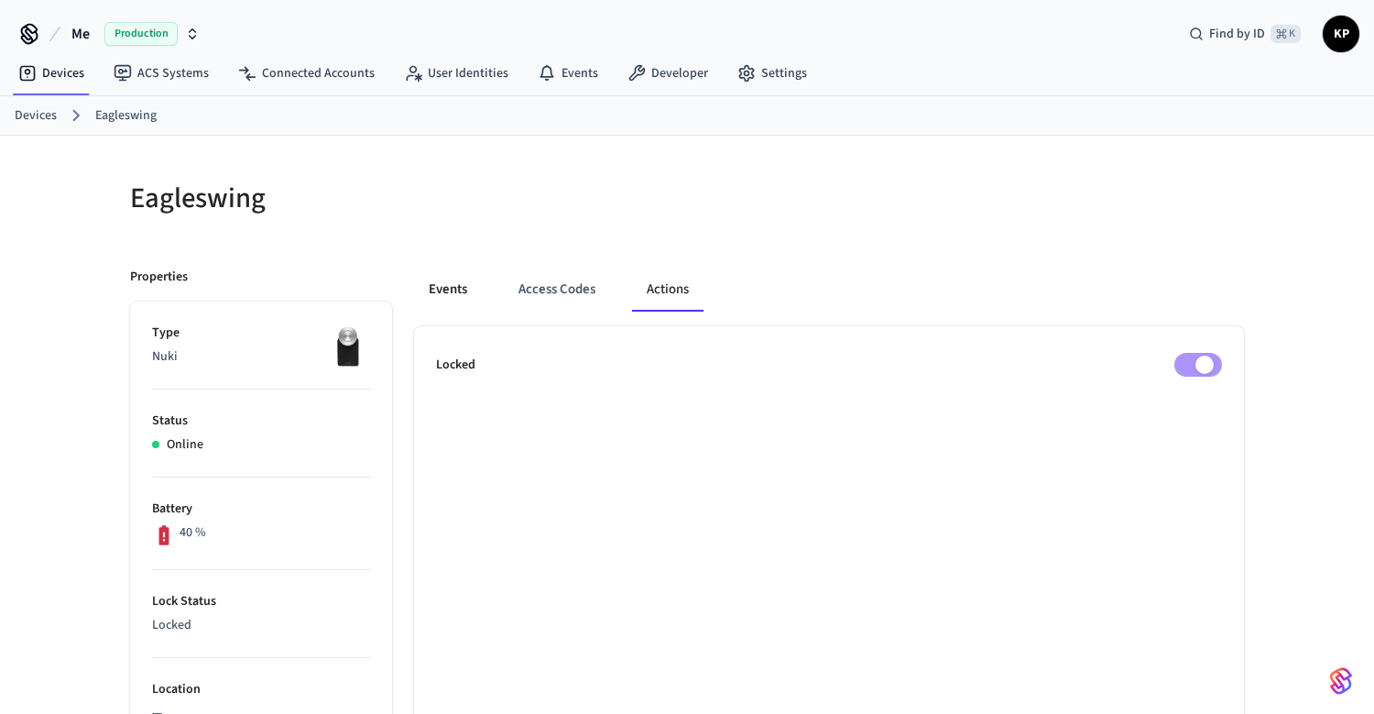
click at [455, 287] on button "Events" at bounding box center [448, 289] width 68 height 44
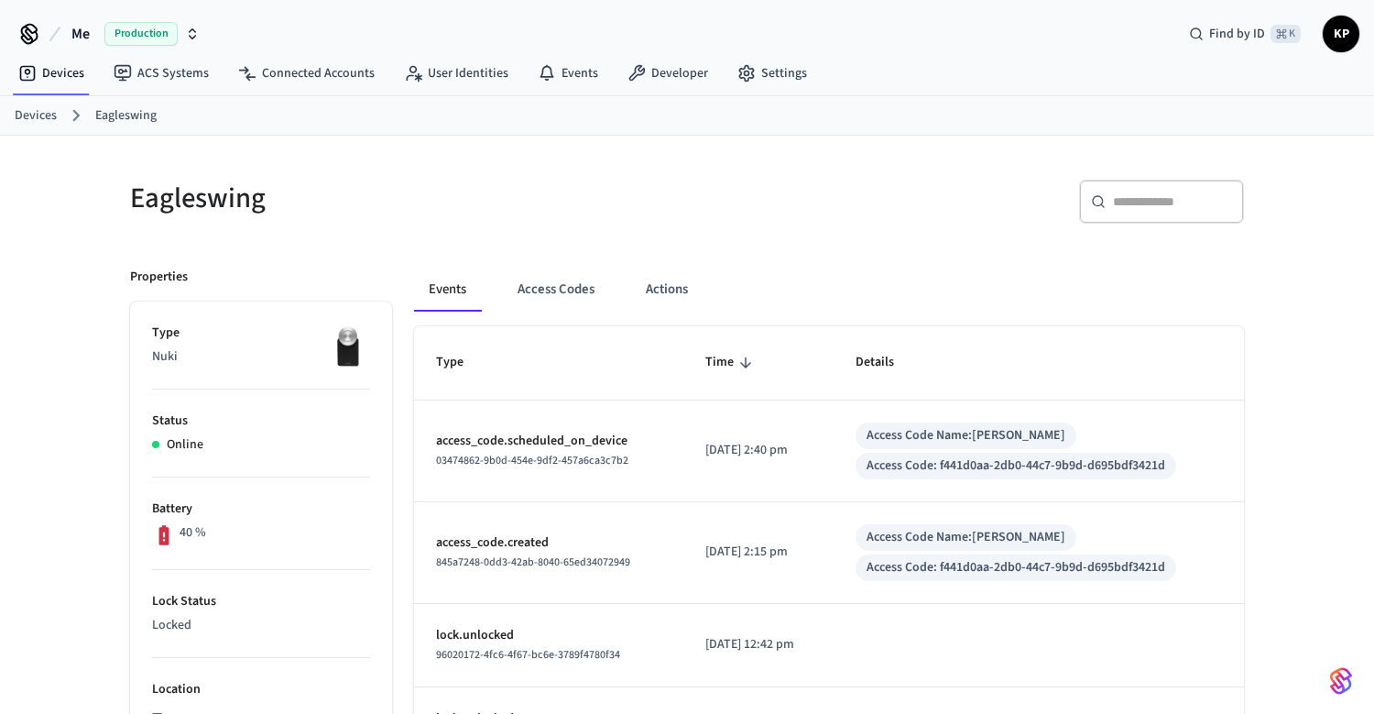
click at [814, 64] on div "Devices ACS Systems Connected Accounts User Identities Events Developer Settings" at bounding box center [687, 74] width 1374 height 43
click at [788, 68] on link "Settings" at bounding box center [772, 73] width 99 height 33
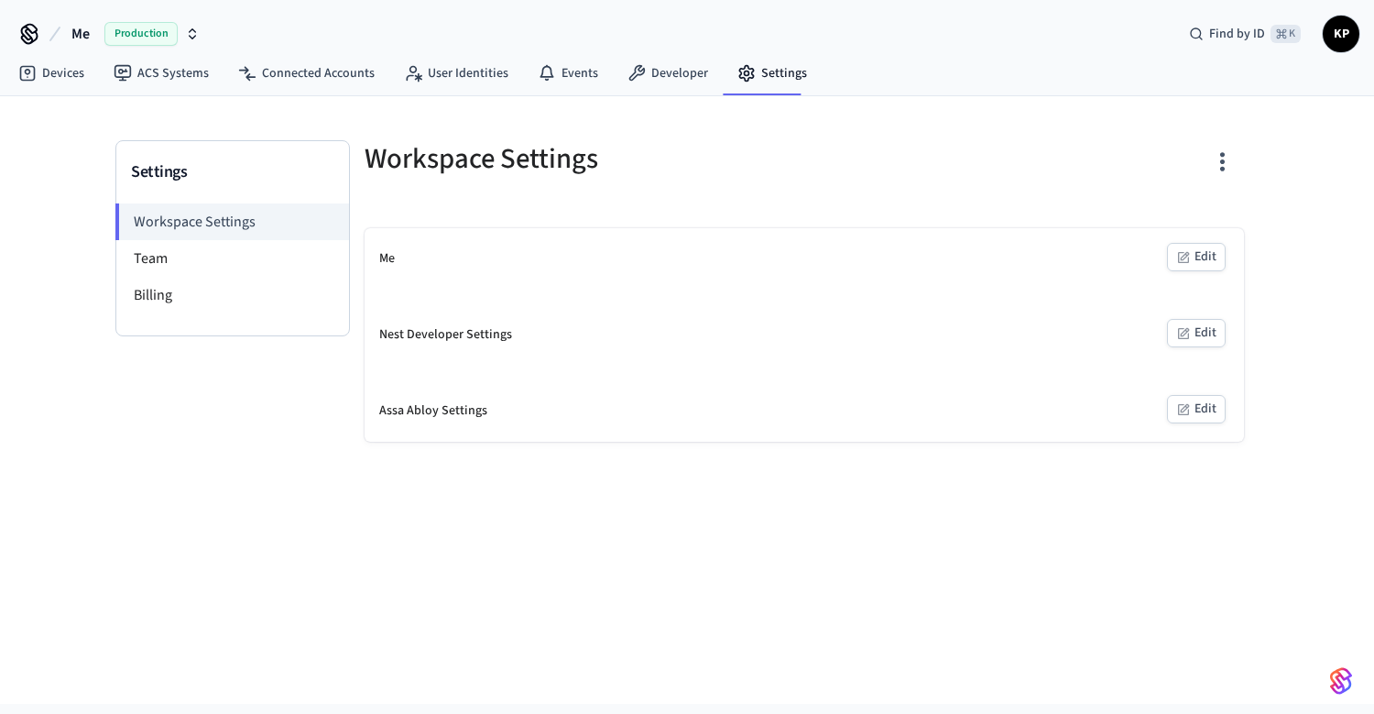
click at [387, 255] on div "Me" at bounding box center [387, 258] width 16 height 19
click at [161, 300] on li "Billing" at bounding box center [232, 295] width 233 height 37
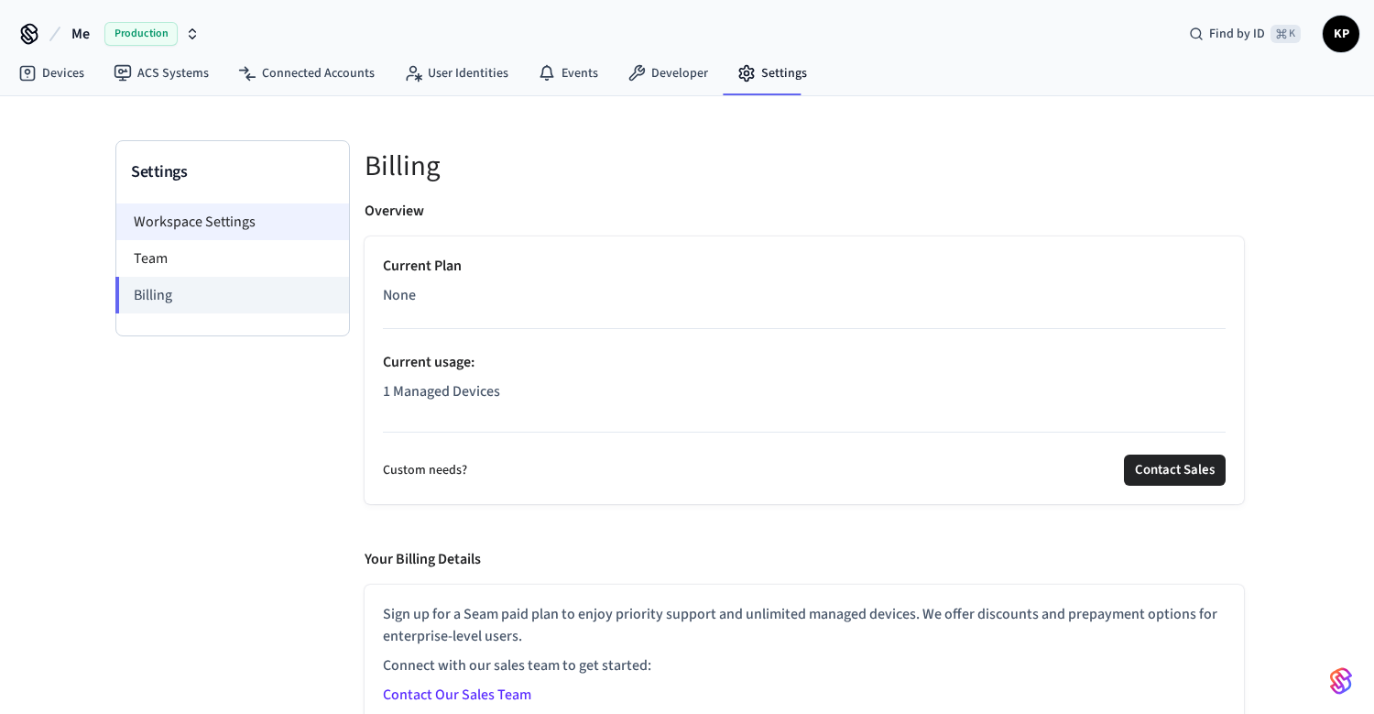
click at [253, 210] on li "Workspace Settings" at bounding box center [232, 221] width 233 height 37
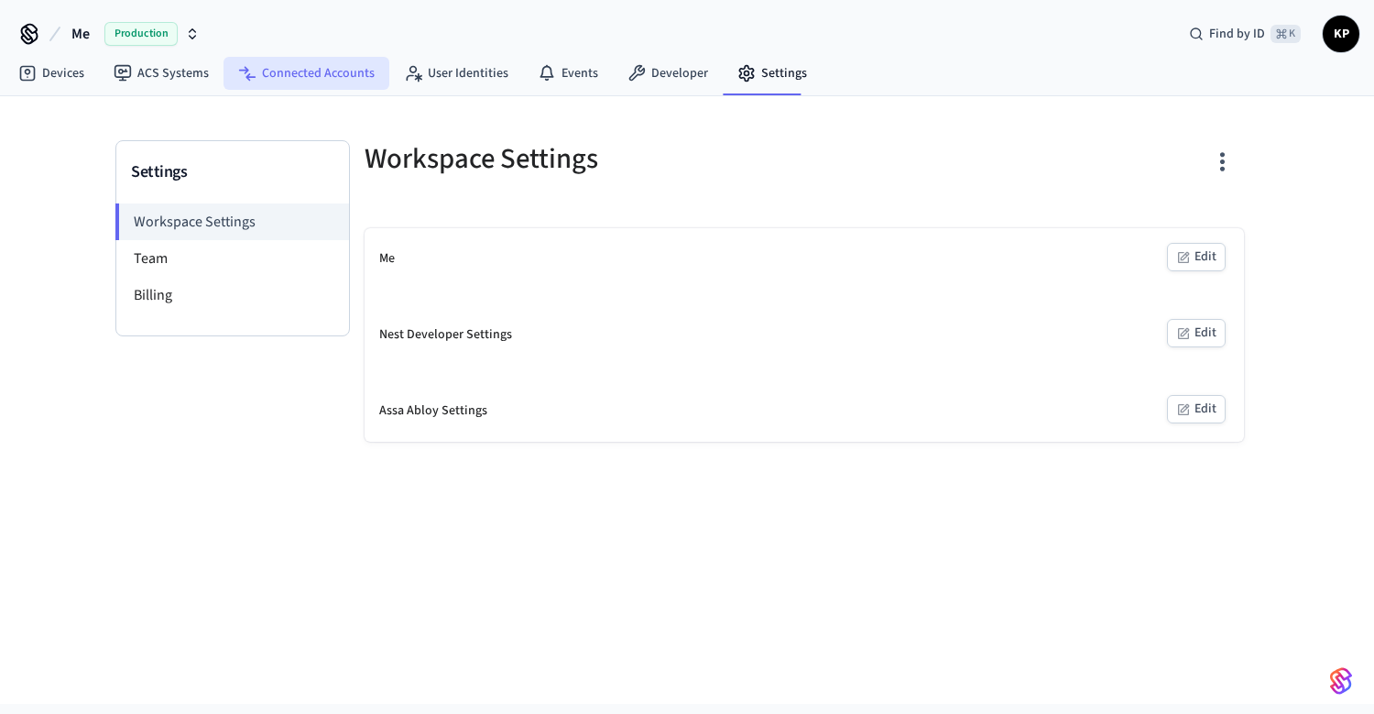
click at [363, 78] on link "Connected Accounts" at bounding box center [307, 73] width 166 height 33
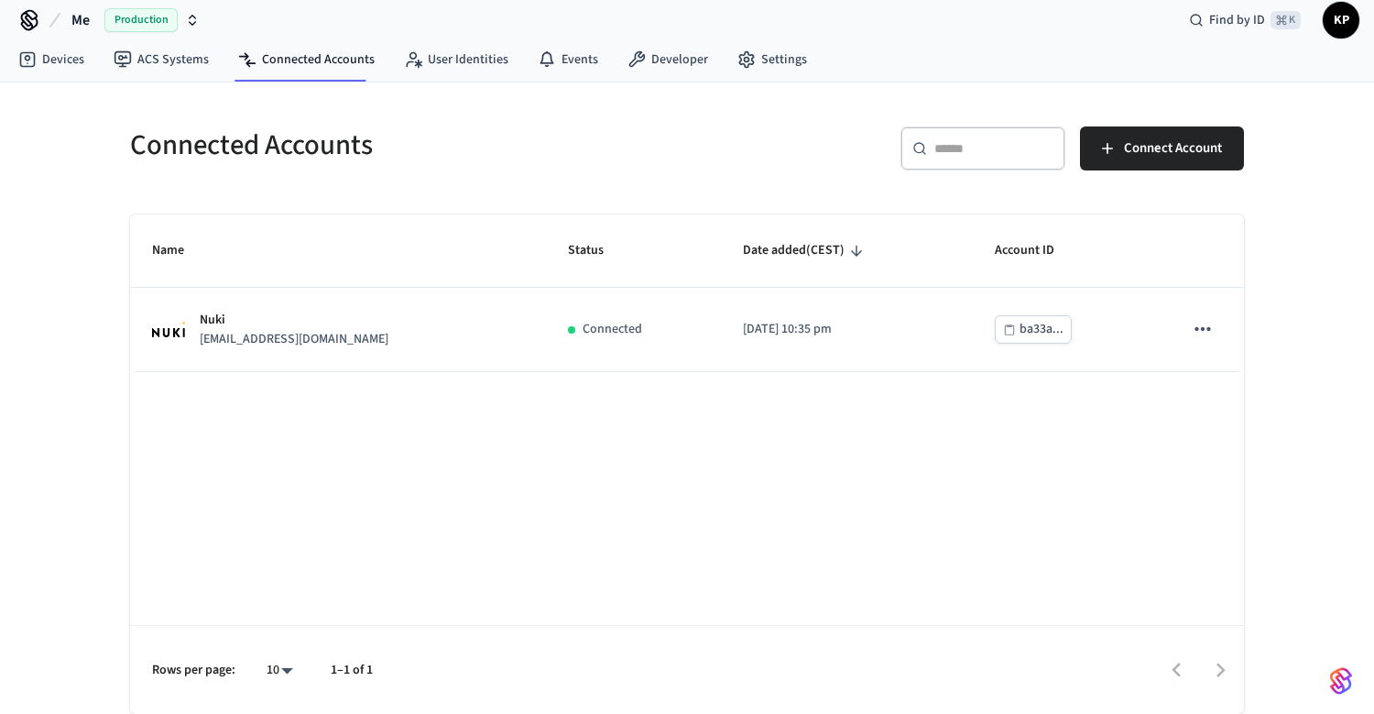
scroll to position [14, 0]
click at [180, 61] on link "ACS Systems" at bounding box center [161, 59] width 125 height 33
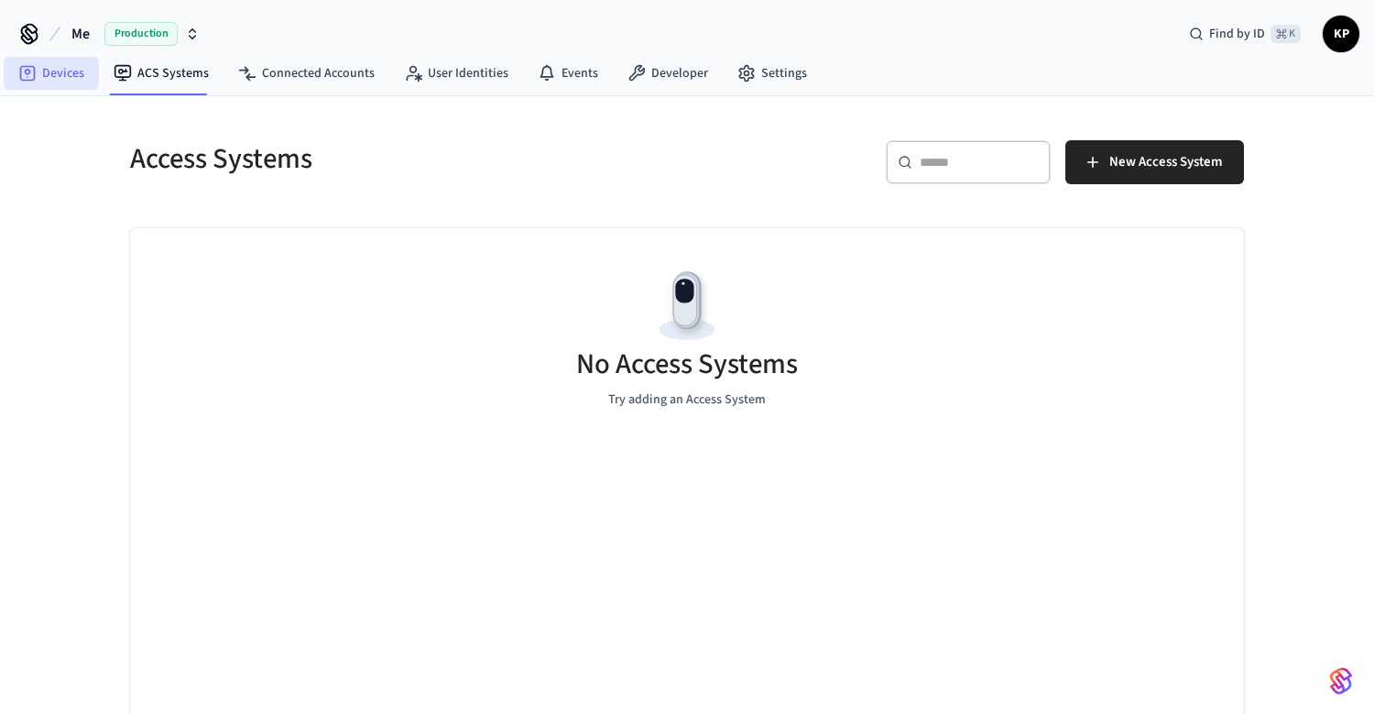
click at [45, 81] on link "Devices" at bounding box center [51, 73] width 95 height 33
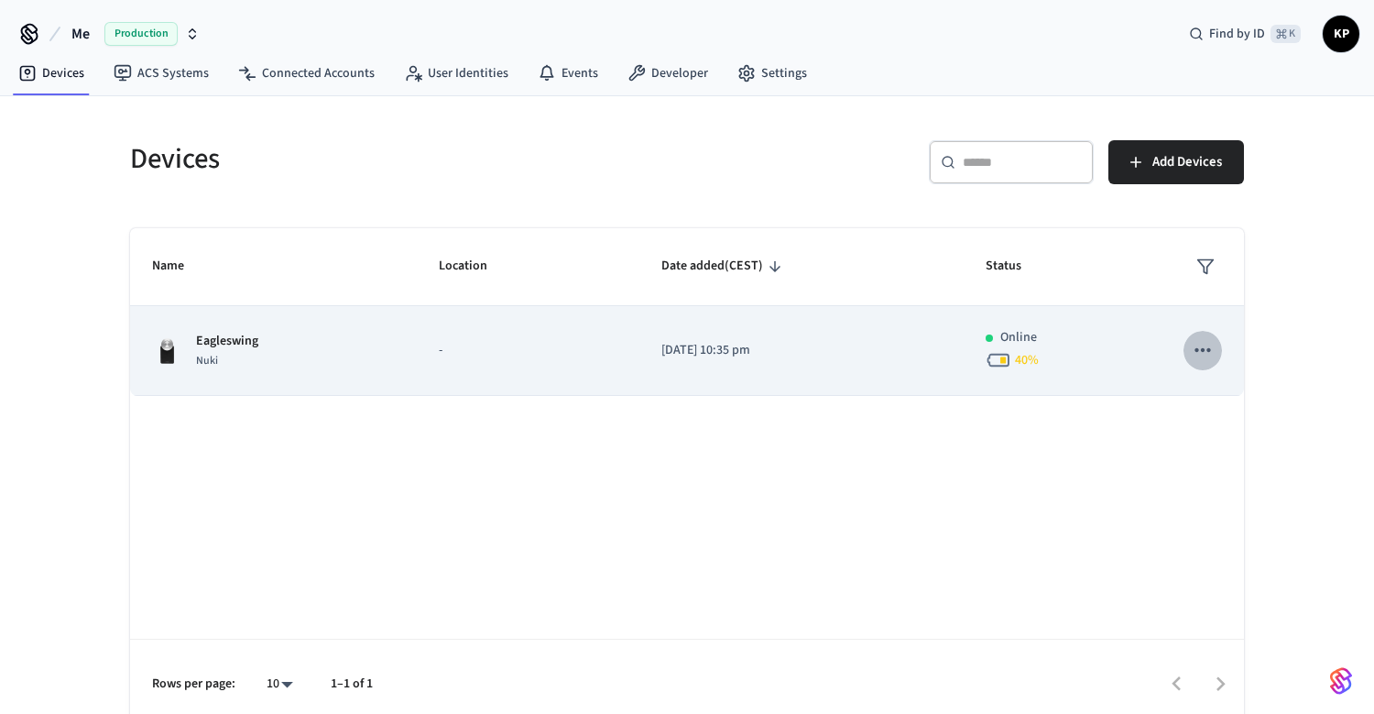
click at [1209, 346] on icon "sticky table" at bounding box center [1203, 350] width 24 height 24
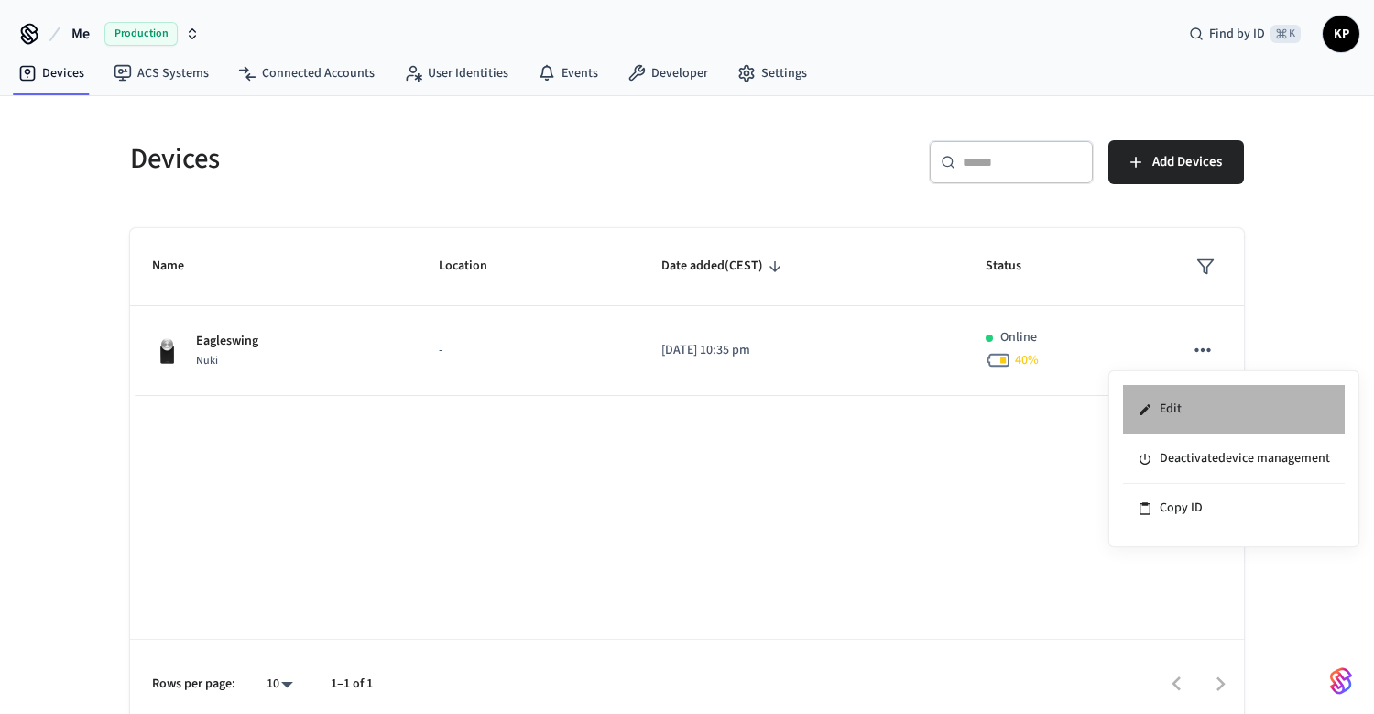
click at [1180, 390] on li "Edit" at bounding box center [1234, 409] width 222 height 49
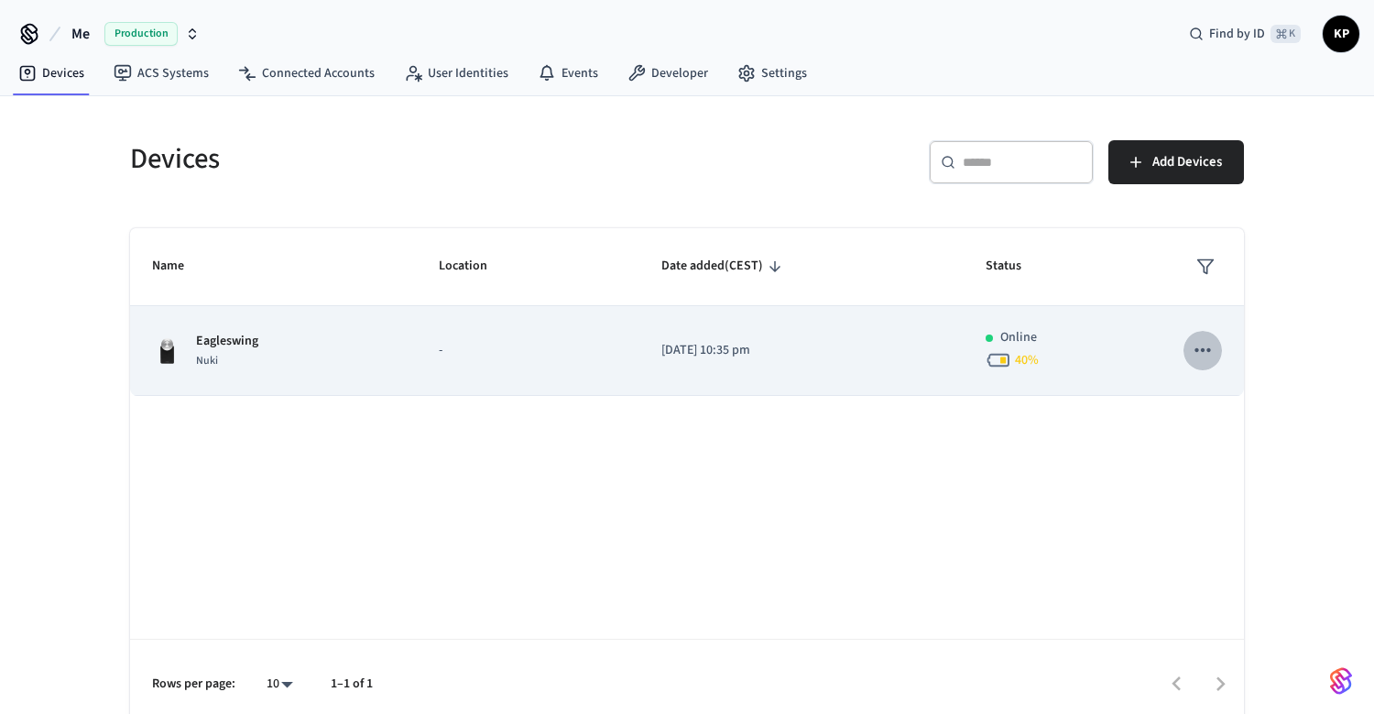
click at [1205, 356] on icon "sticky table" at bounding box center [1203, 350] width 24 height 24
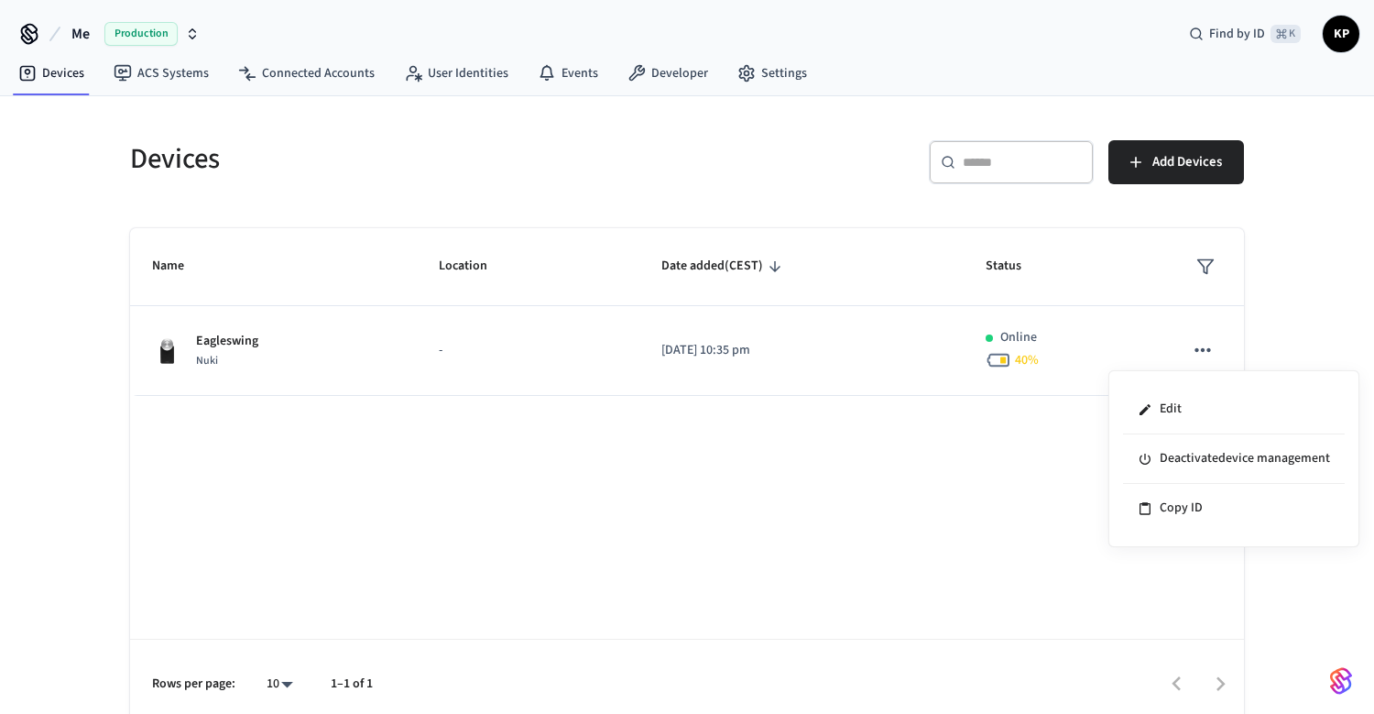
click at [816, 567] on div at bounding box center [687, 357] width 1374 height 714
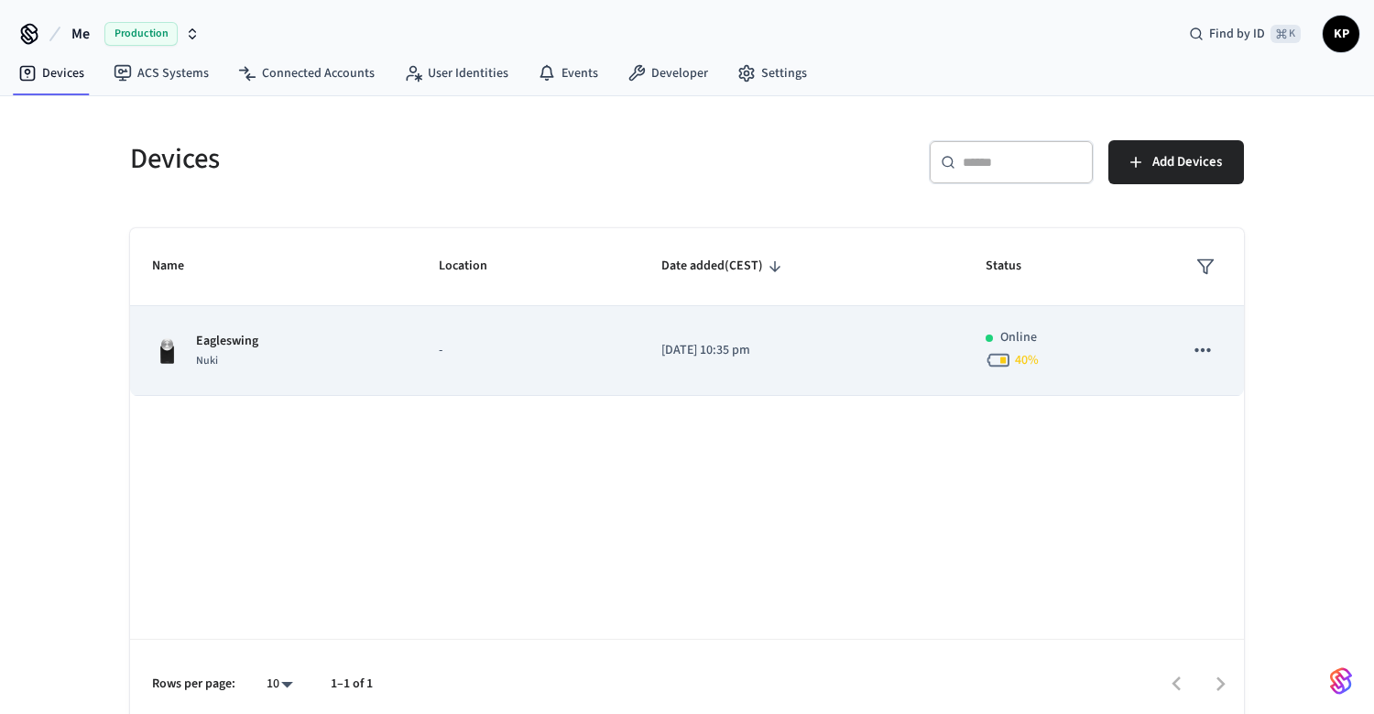
click at [1199, 354] on icon "sticky table" at bounding box center [1203, 350] width 24 height 24
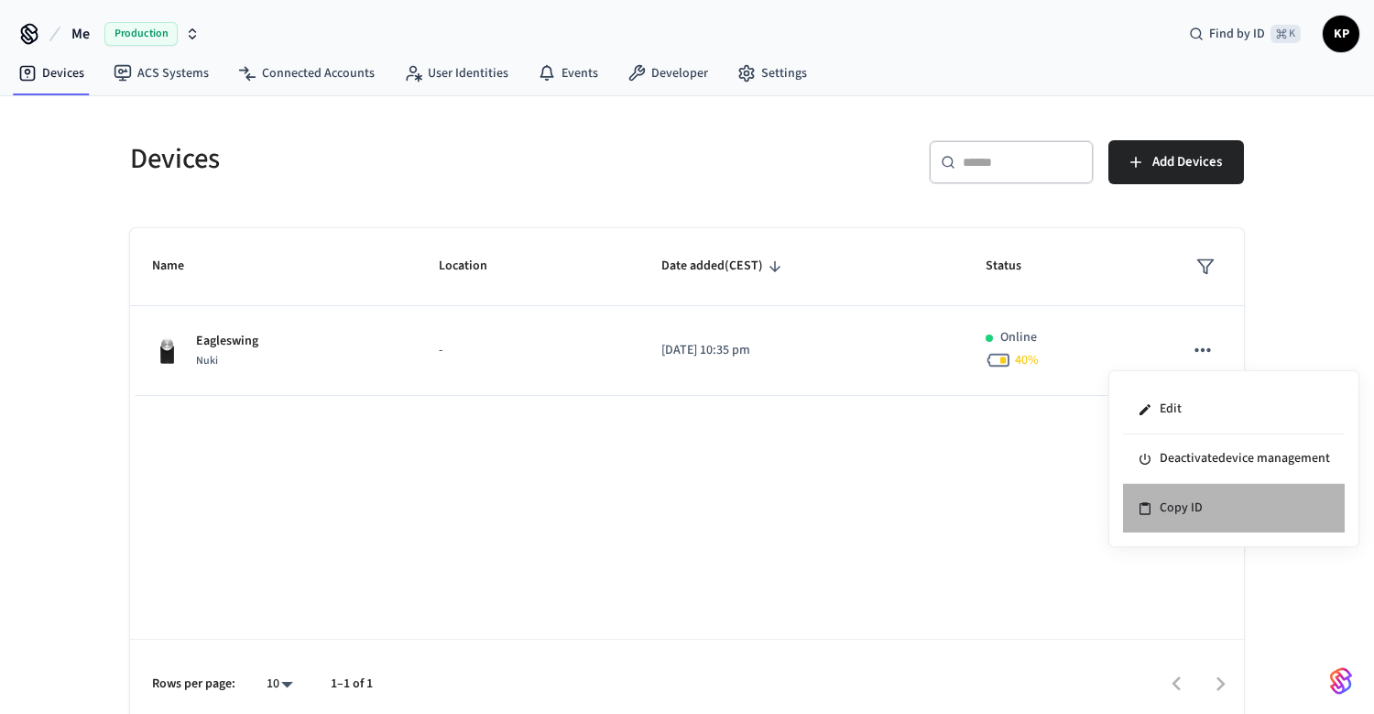
click at [1171, 501] on li "Copy ID" at bounding box center [1234, 508] width 222 height 49
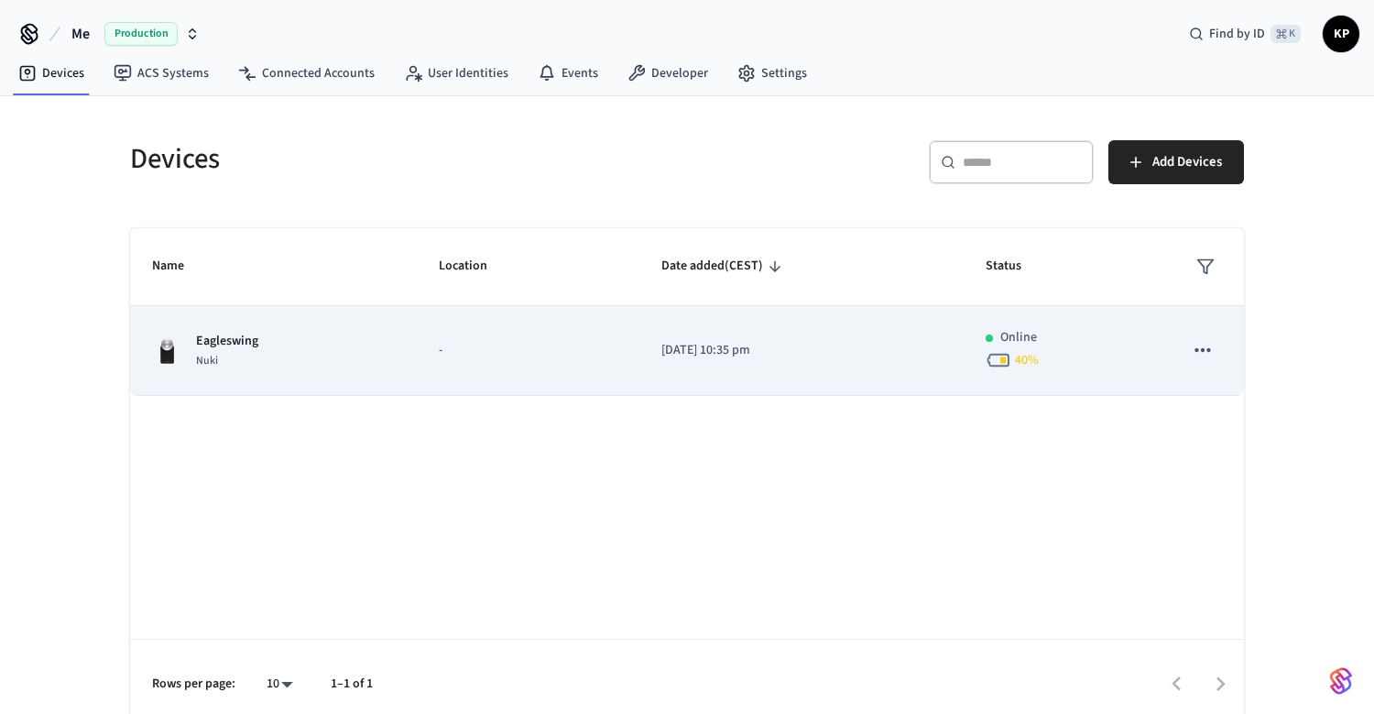
click at [559, 373] on td "-" at bounding box center [528, 351] width 223 height 90
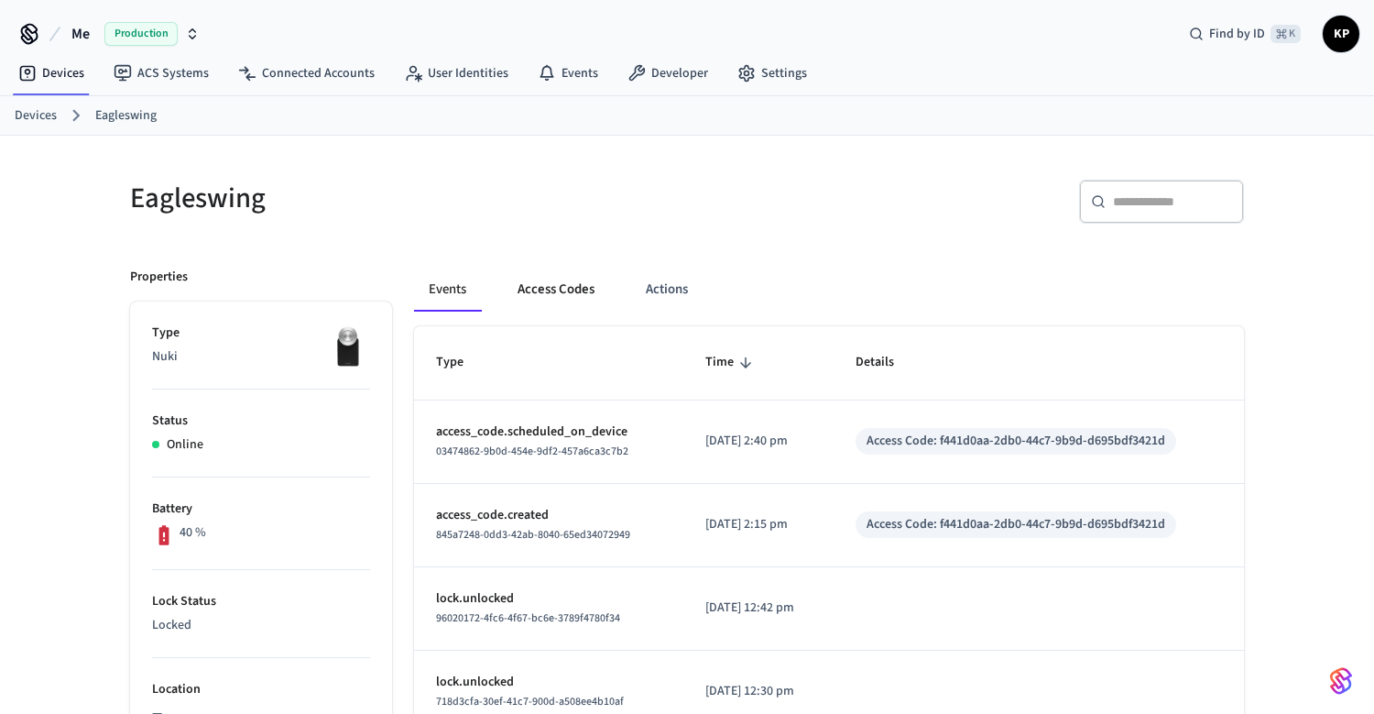
click at [531, 306] on button "Access Codes" at bounding box center [556, 289] width 106 height 44
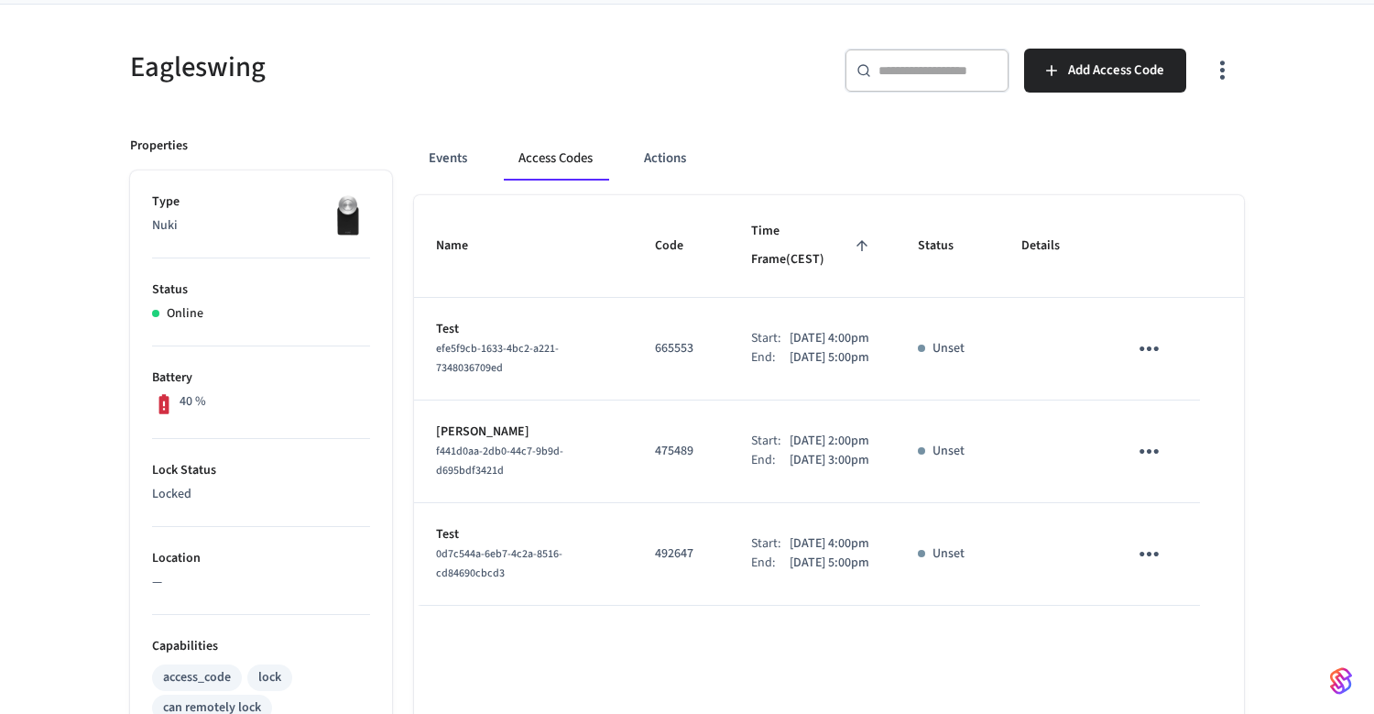
scroll to position [92, 0]
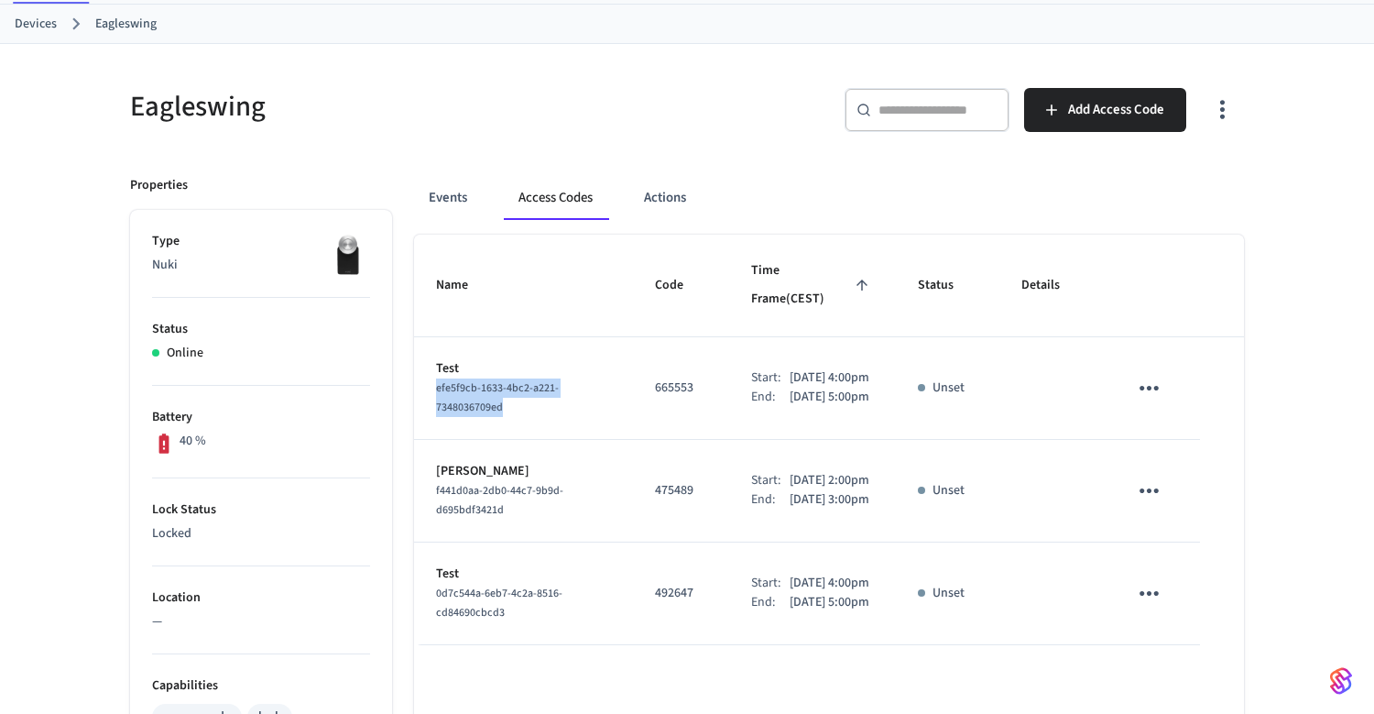
drag, startPoint x: 515, startPoint y: 386, endPoint x: 425, endPoint y: 369, distance: 91.3
click at [425, 369] on td "Test efe5f9cb-1633-4bc2-a221-7348036709ed" at bounding box center [523, 388] width 219 height 103
copy span "efe5f9cb-1633-4bc2-a221-7348036709ed"
